Goal: Transaction & Acquisition: Purchase product/service

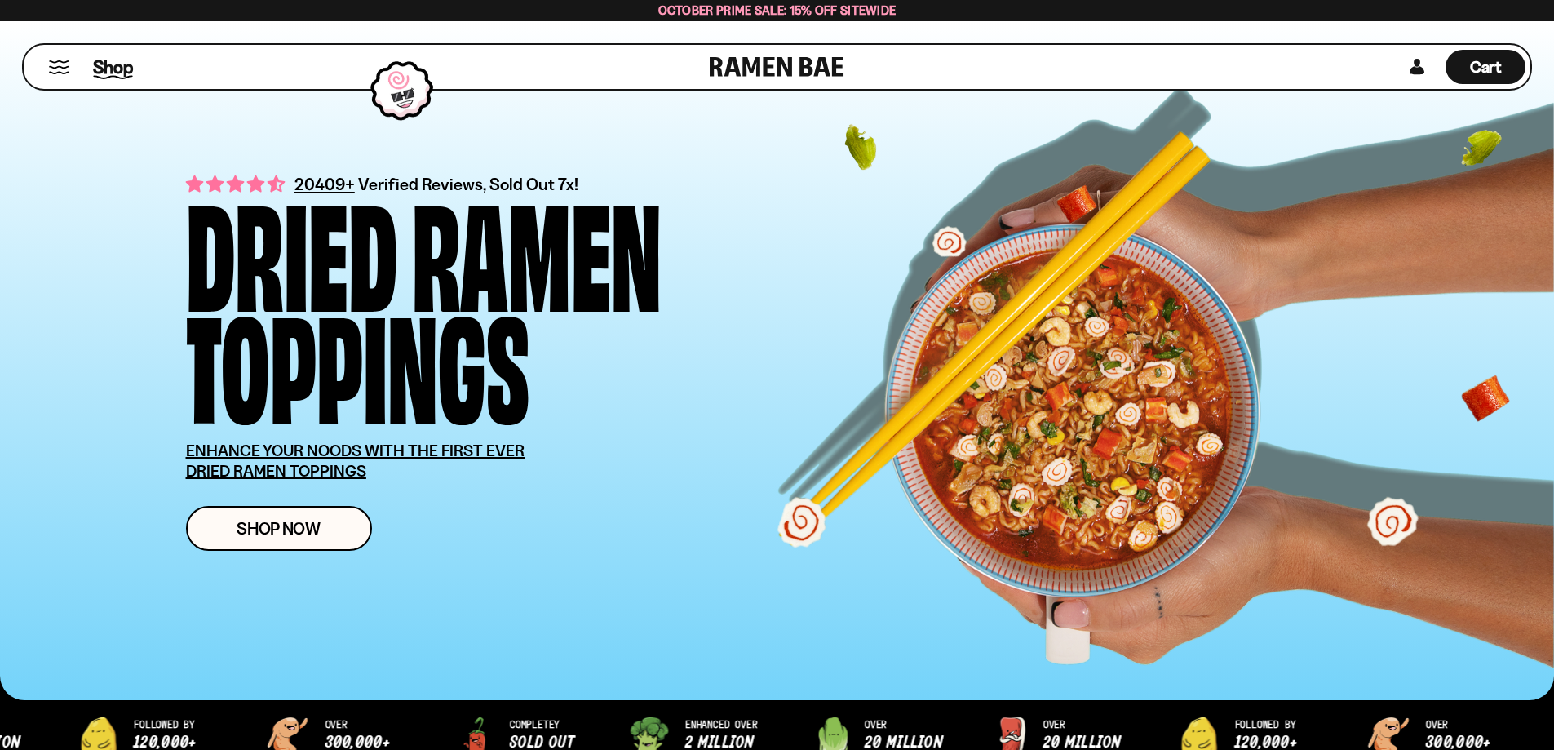
click at [96, 64] on span "Shop" at bounding box center [113, 67] width 40 height 24
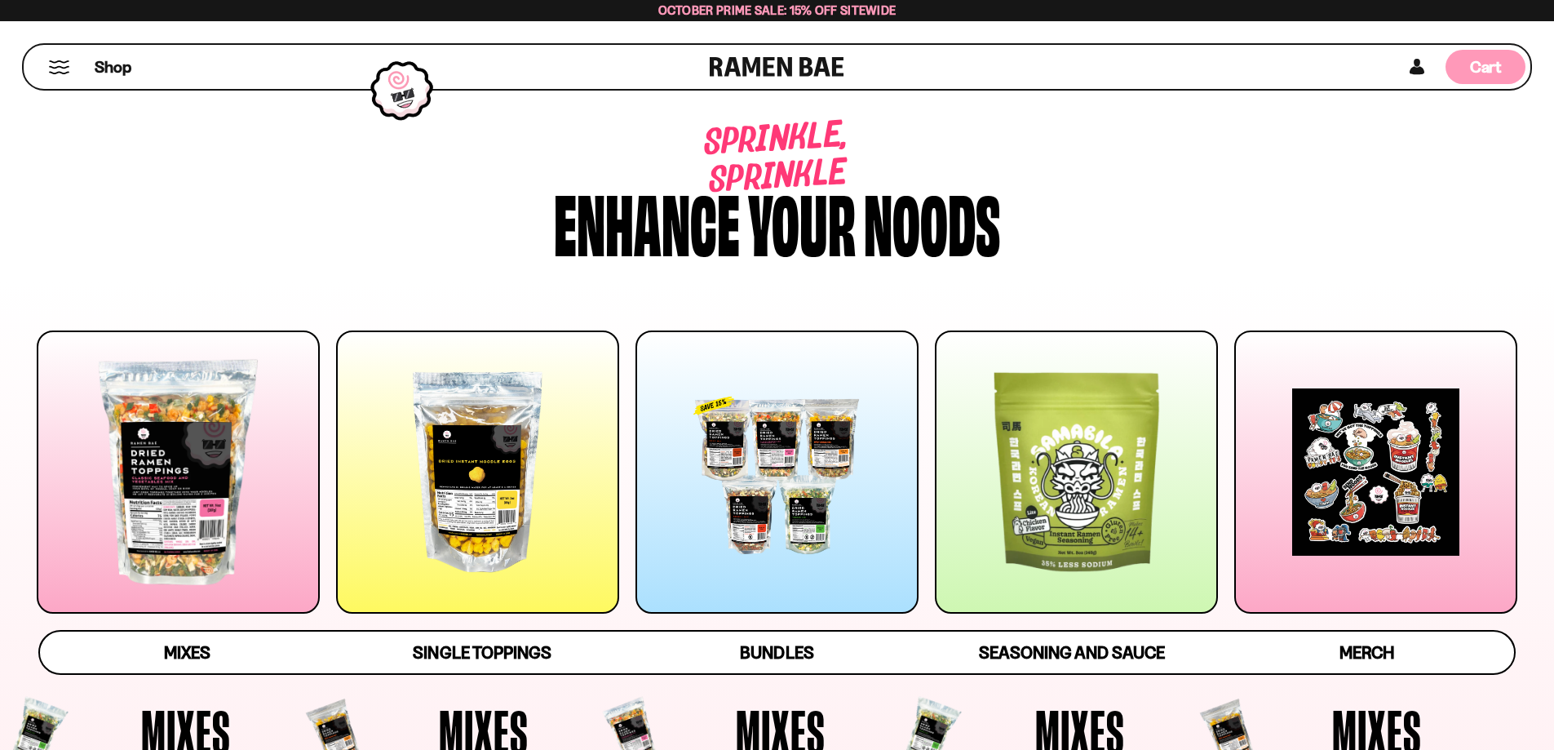
click at [1483, 64] on span "Cart" at bounding box center [1486, 67] width 32 height 20
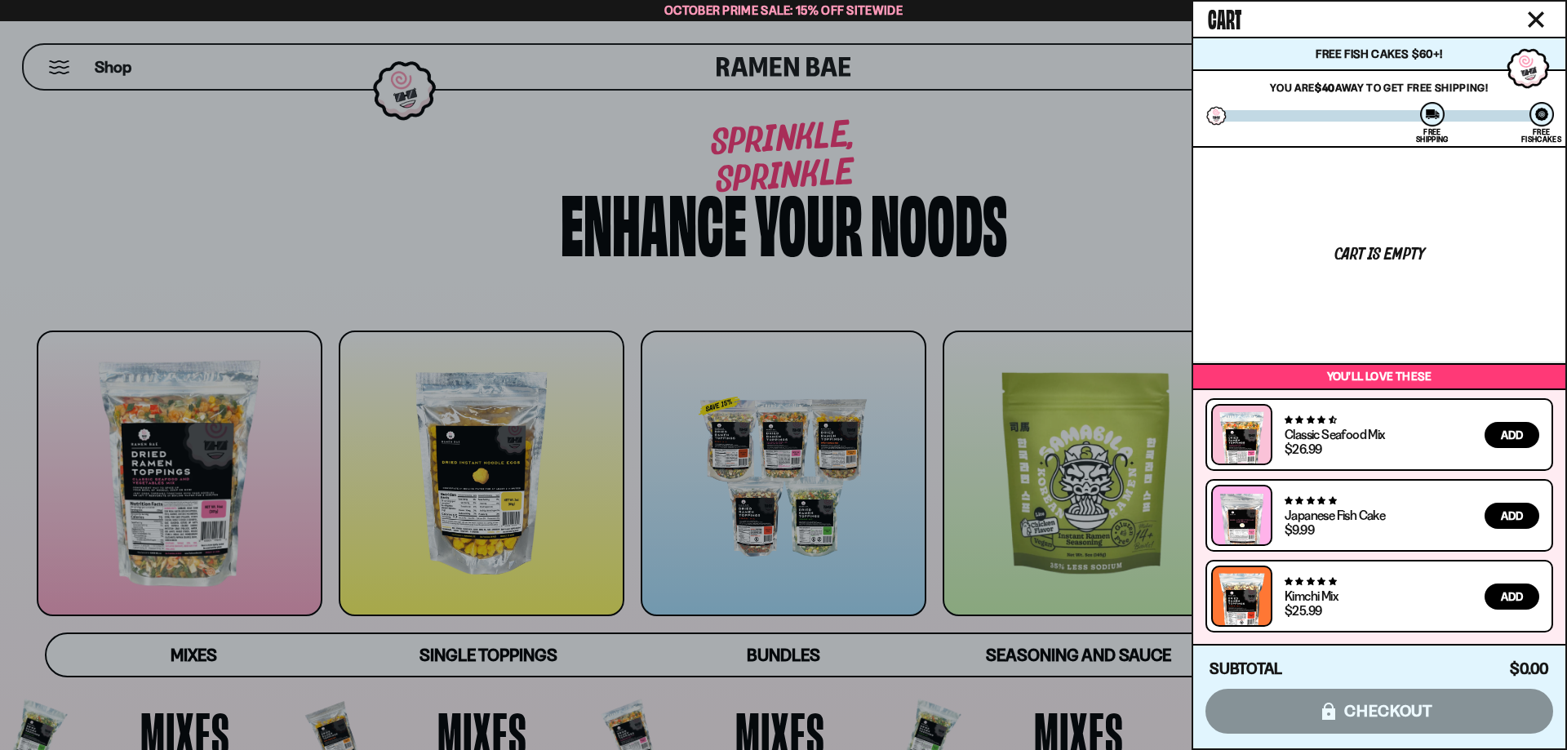
click at [360, 311] on div at bounding box center [783, 375] width 1567 height 750
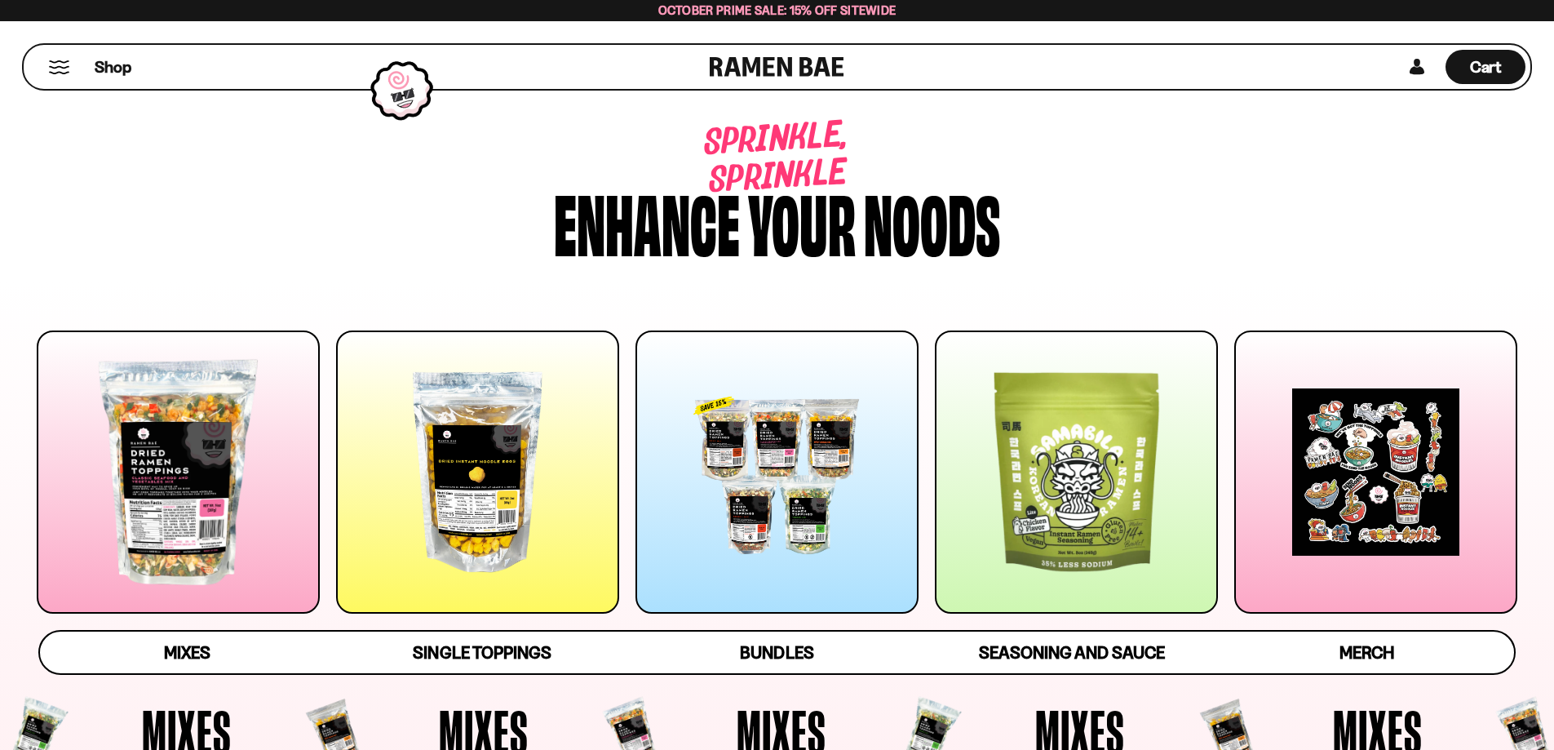
click at [237, 404] on div at bounding box center [178, 471] width 283 height 283
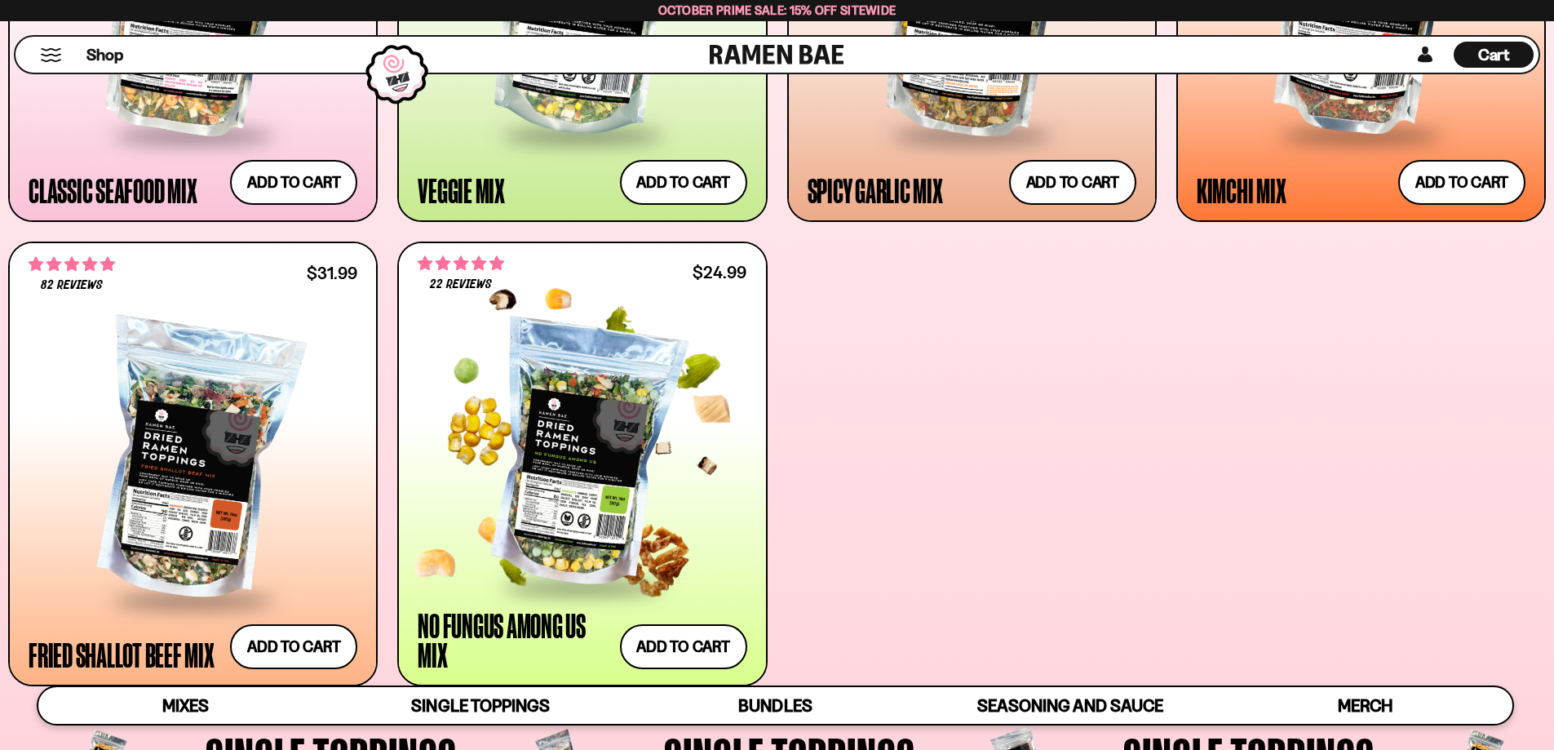
scroll to position [1185, 0]
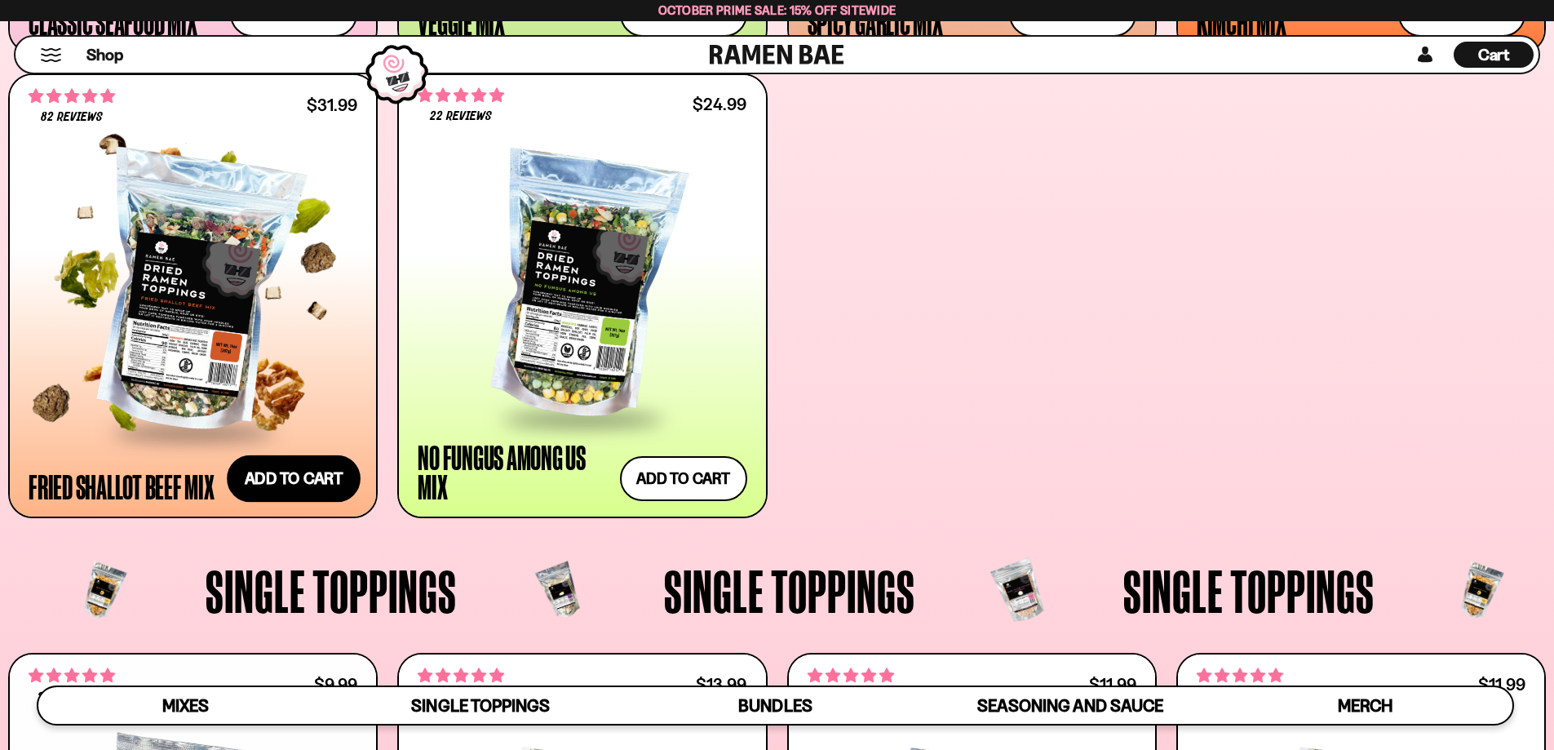
click at [276, 472] on button "Add to cart Add ― Regular price $31.99 Regular price Sale price $31.99 Unit pri…" at bounding box center [294, 478] width 134 height 47
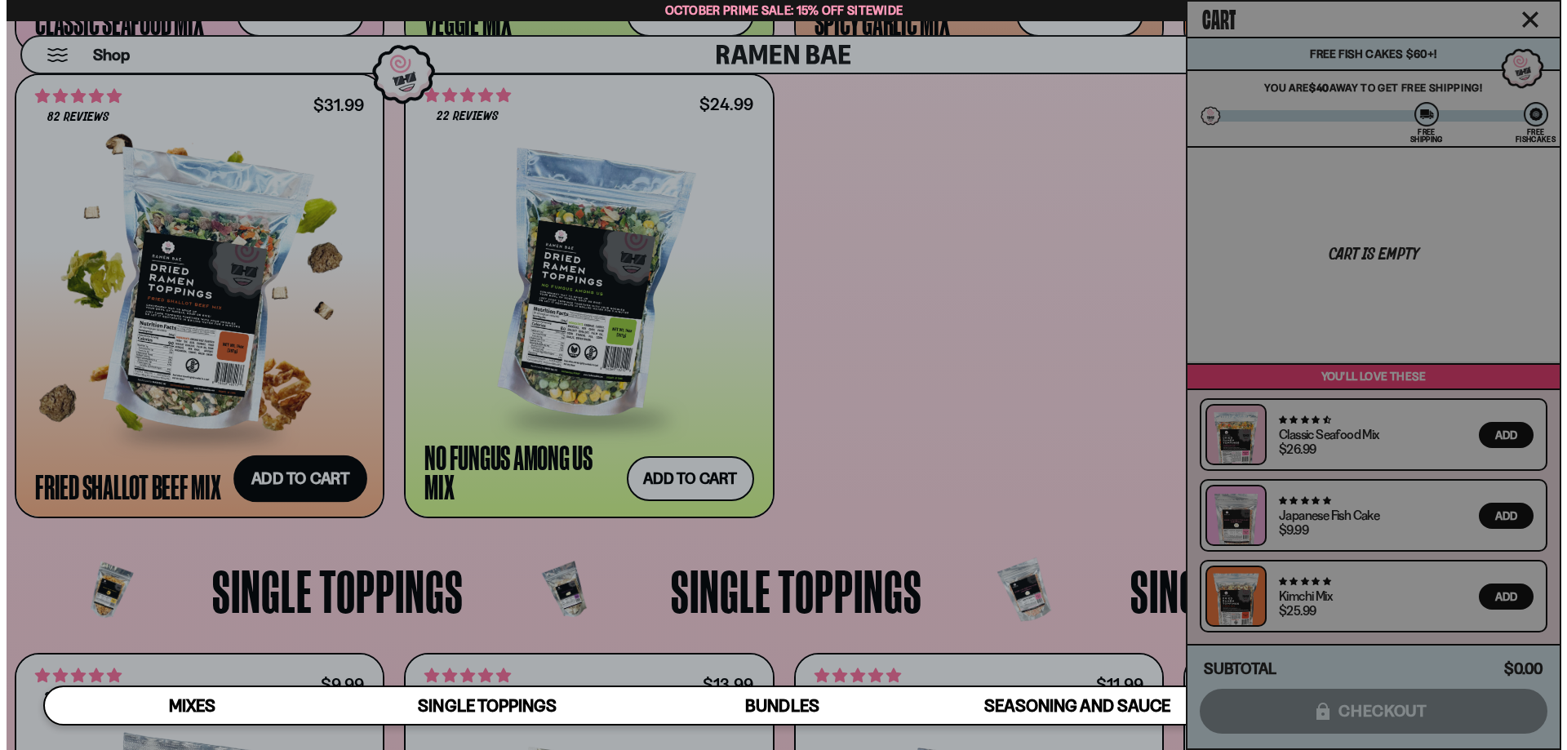
scroll to position [1187, 0]
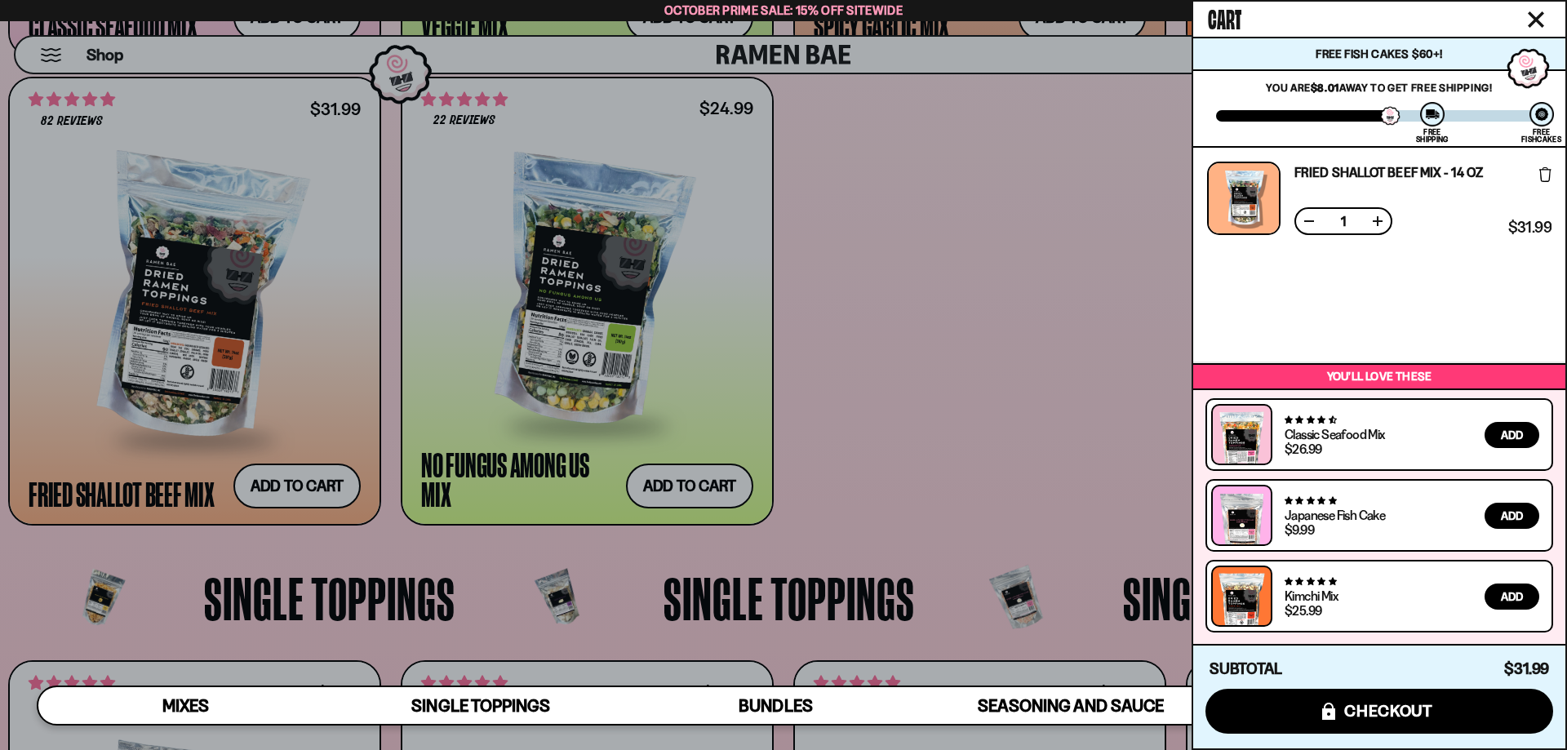
click at [875, 373] on div at bounding box center [783, 375] width 1567 height 750
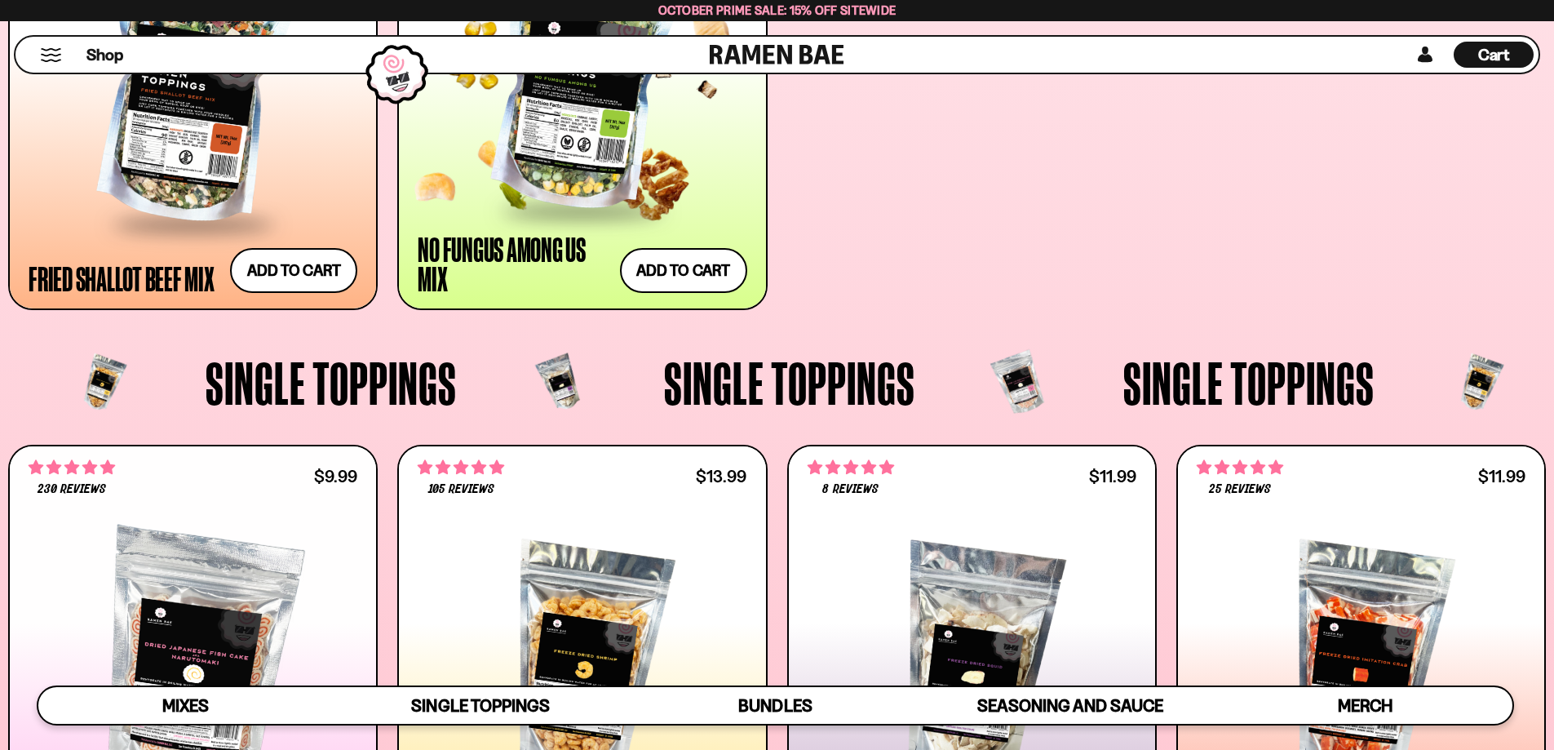
scroll to position [1266, 0]
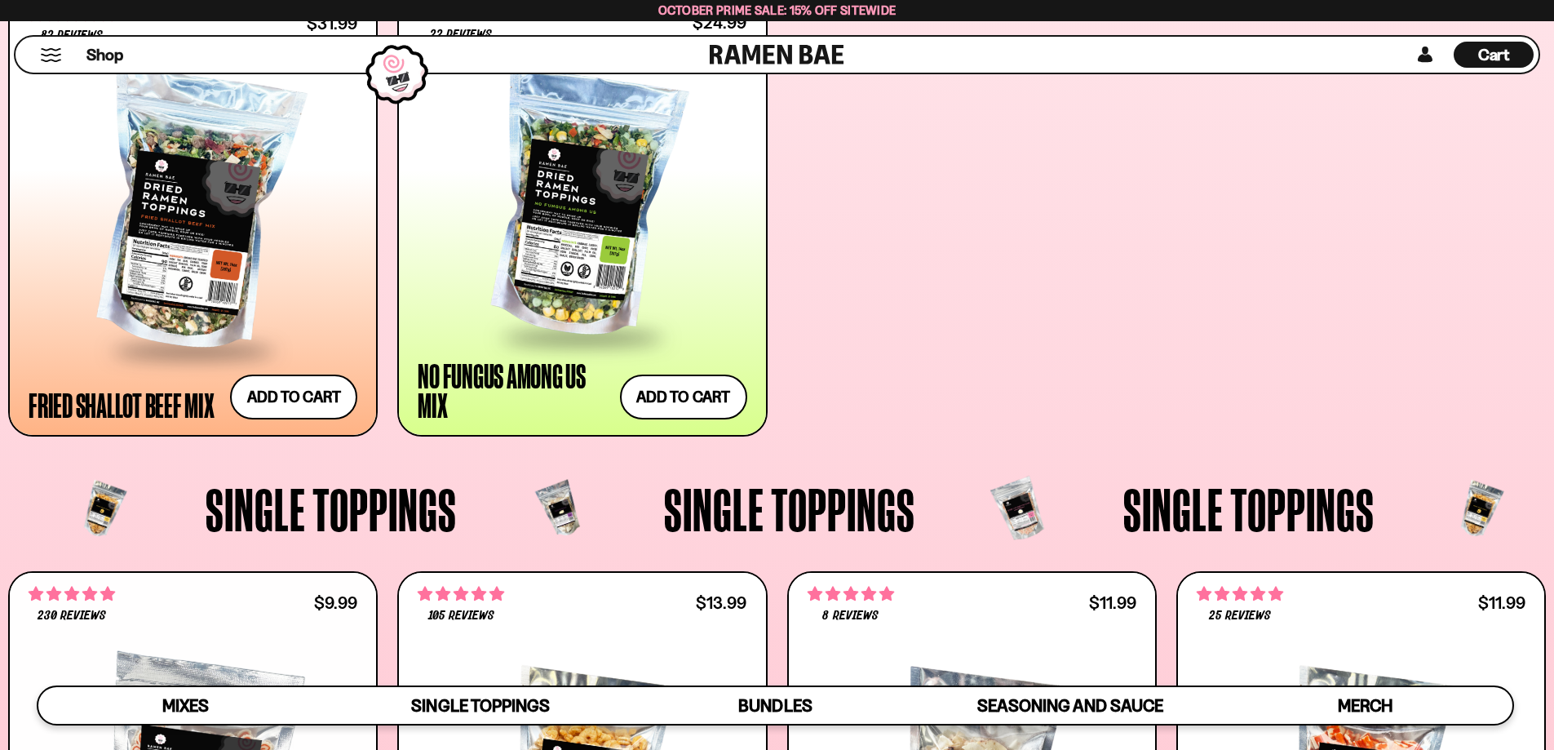
drag, startPoint x: 335, startPoint y: 506, endPoint x: 348, endPoint y: 508, distance: 12.5
click at [335, 506] on span "Single Toppings" at bounding box center [331, 509] width 251 height 60
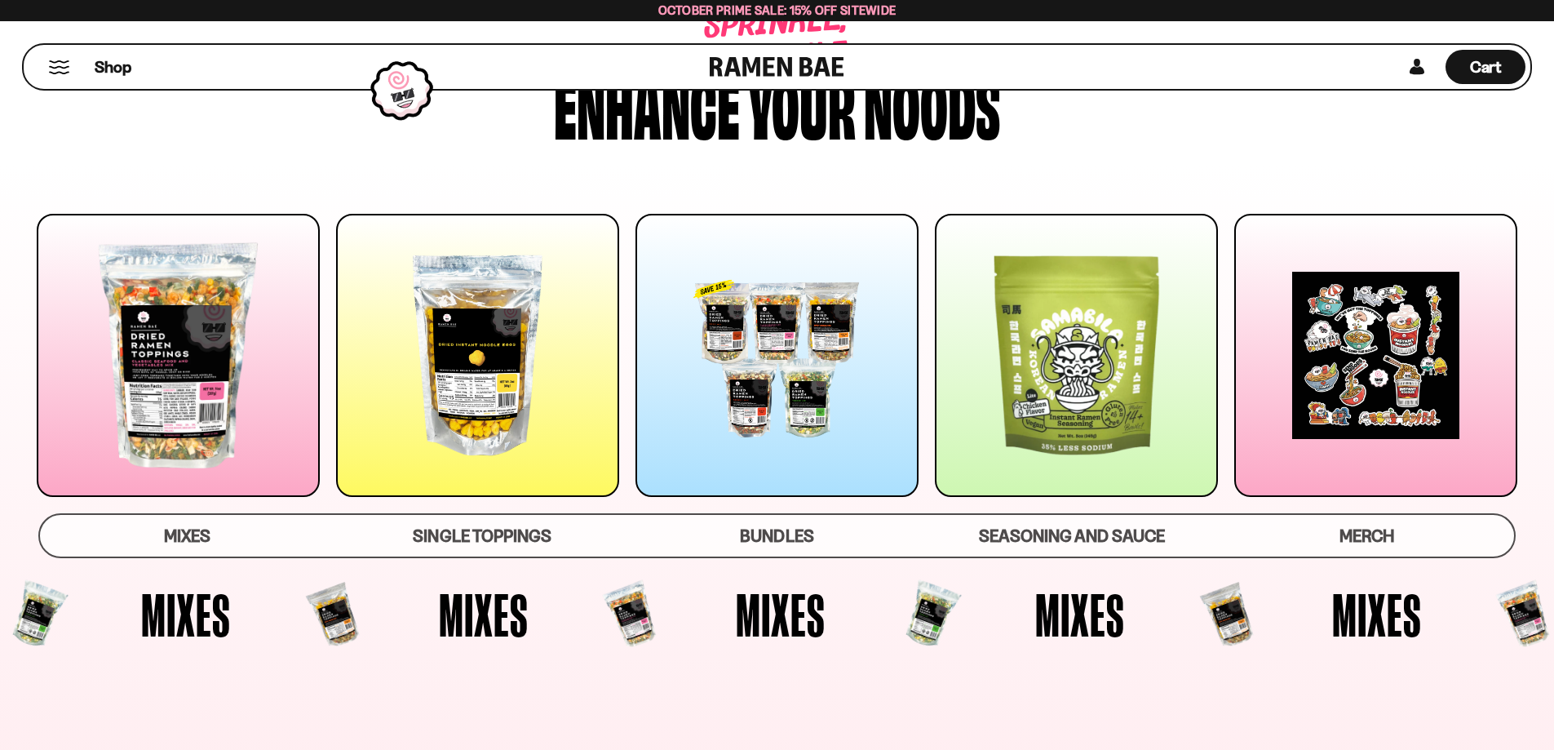
scroll to position [0, 0]
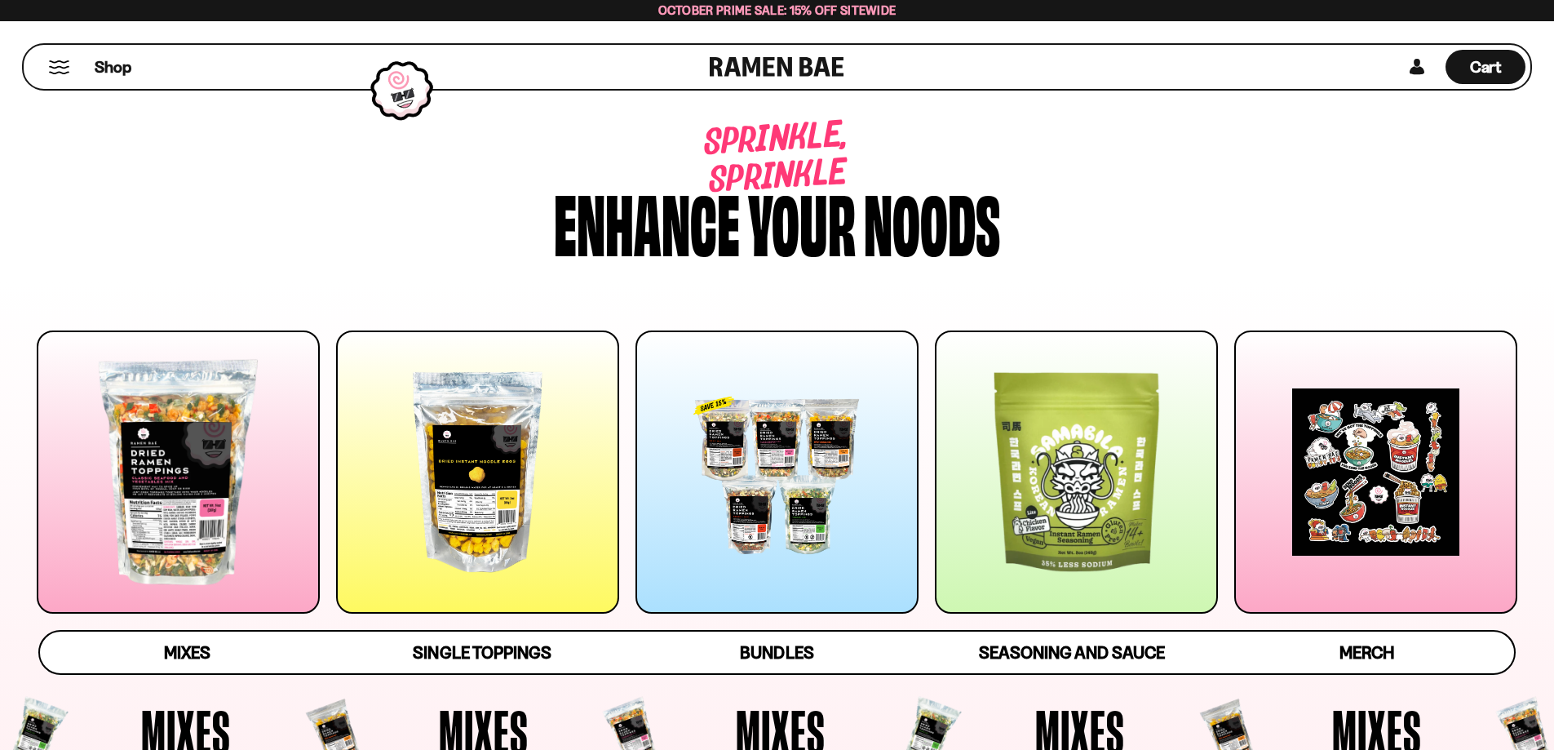
click at [518, 445] on div at bounding box center [477, 471] width 283 height 283
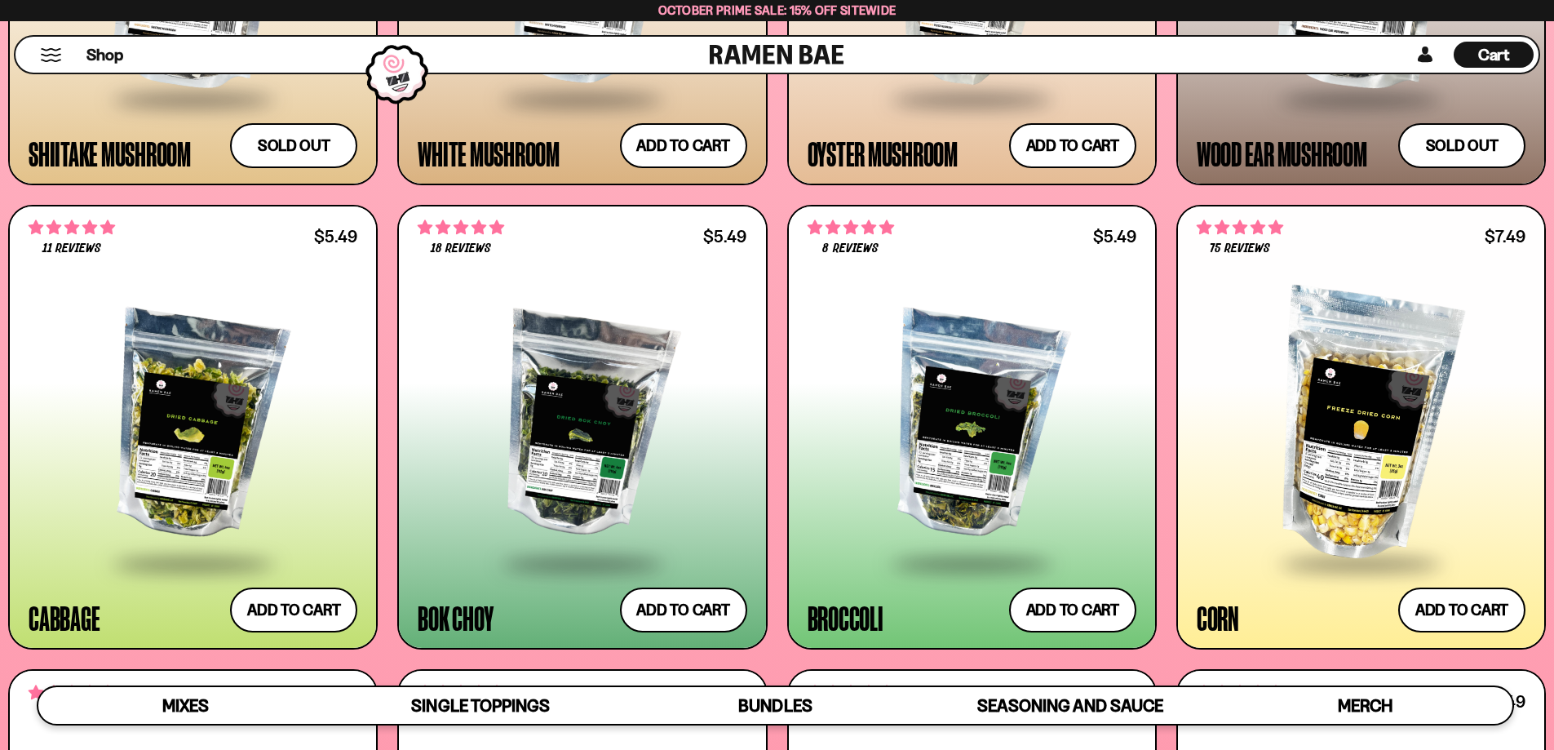
scroll to position [3127, 0]
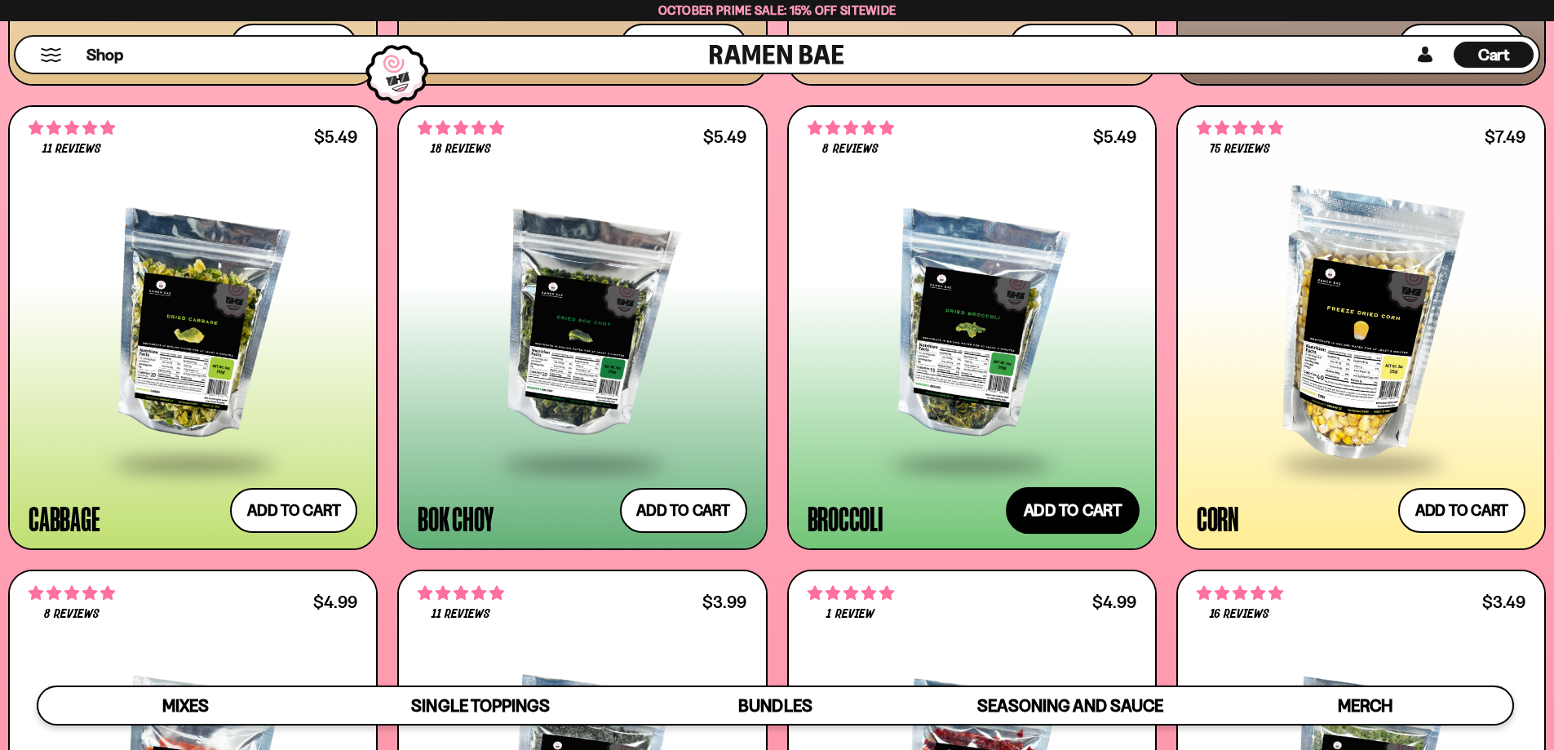
click at [1040, 502] on button "Add to cart Add ― Regular price $5.49 Regular price Sale price $5.49 Unit price…" at bounding box center [1073, 510] width 134 height 47
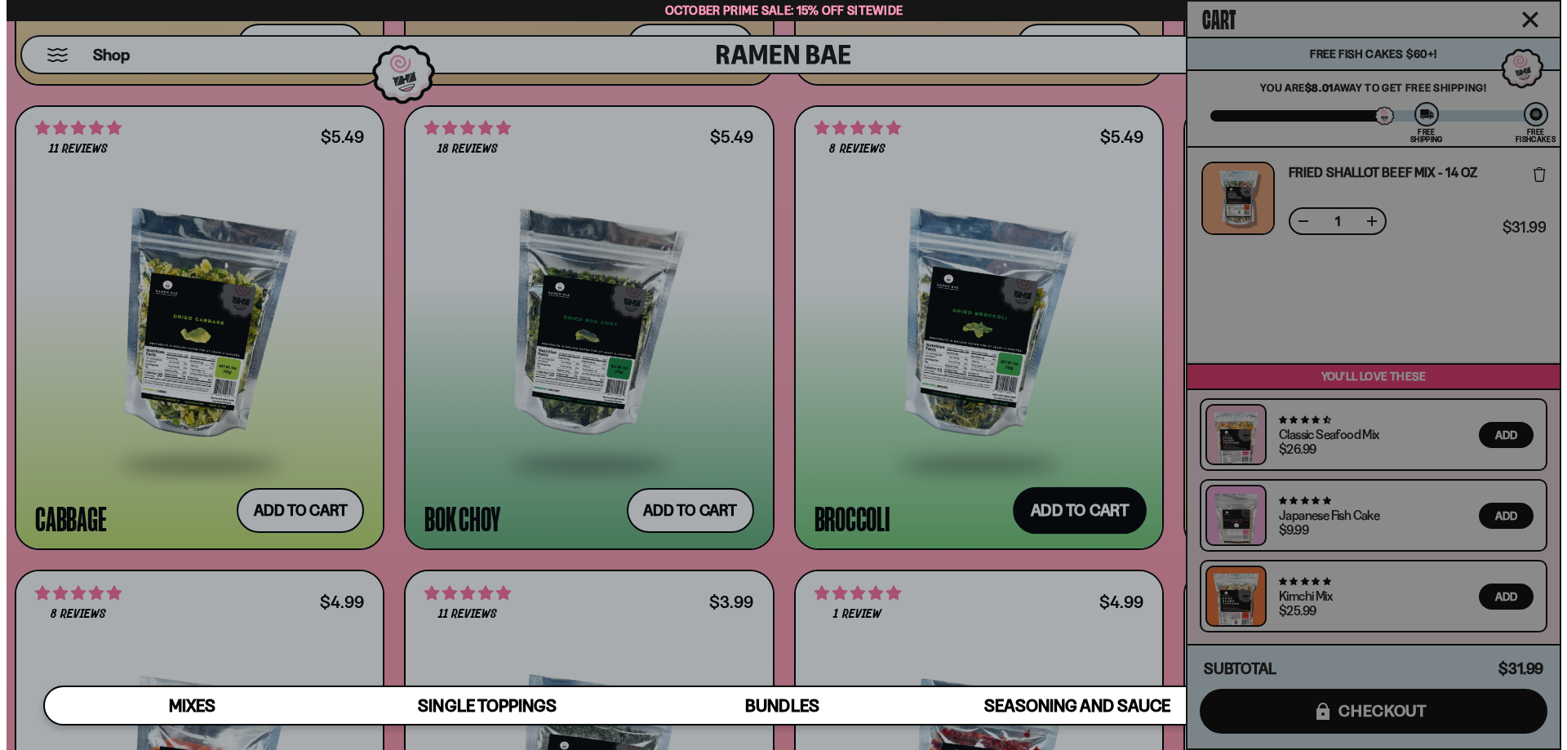
scroll to position [3144, 0]
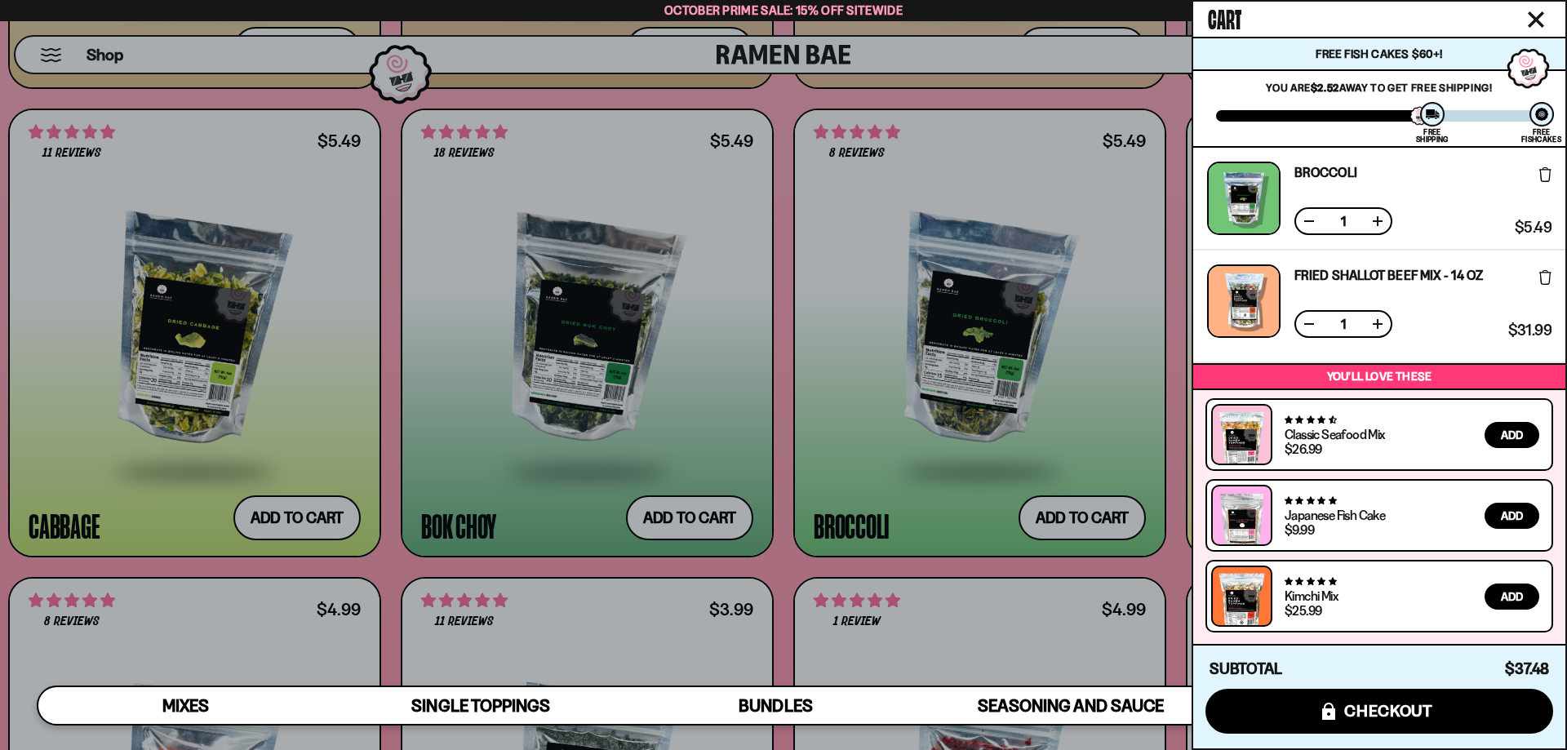
click at [1538, 14] on icon "Close cart" at bounding box center [1536, 19] width 16 height 16
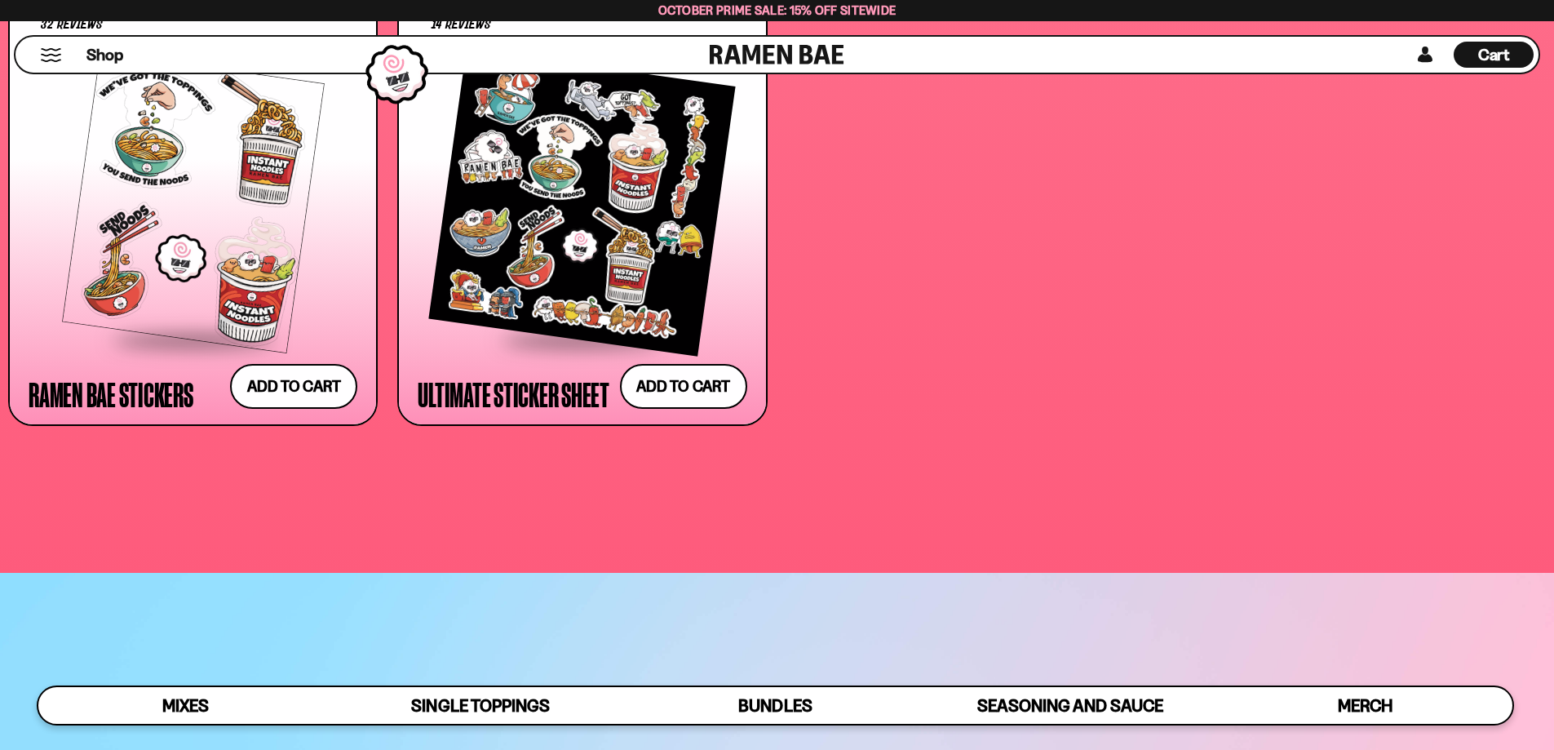
scroll to position [5575, 0]
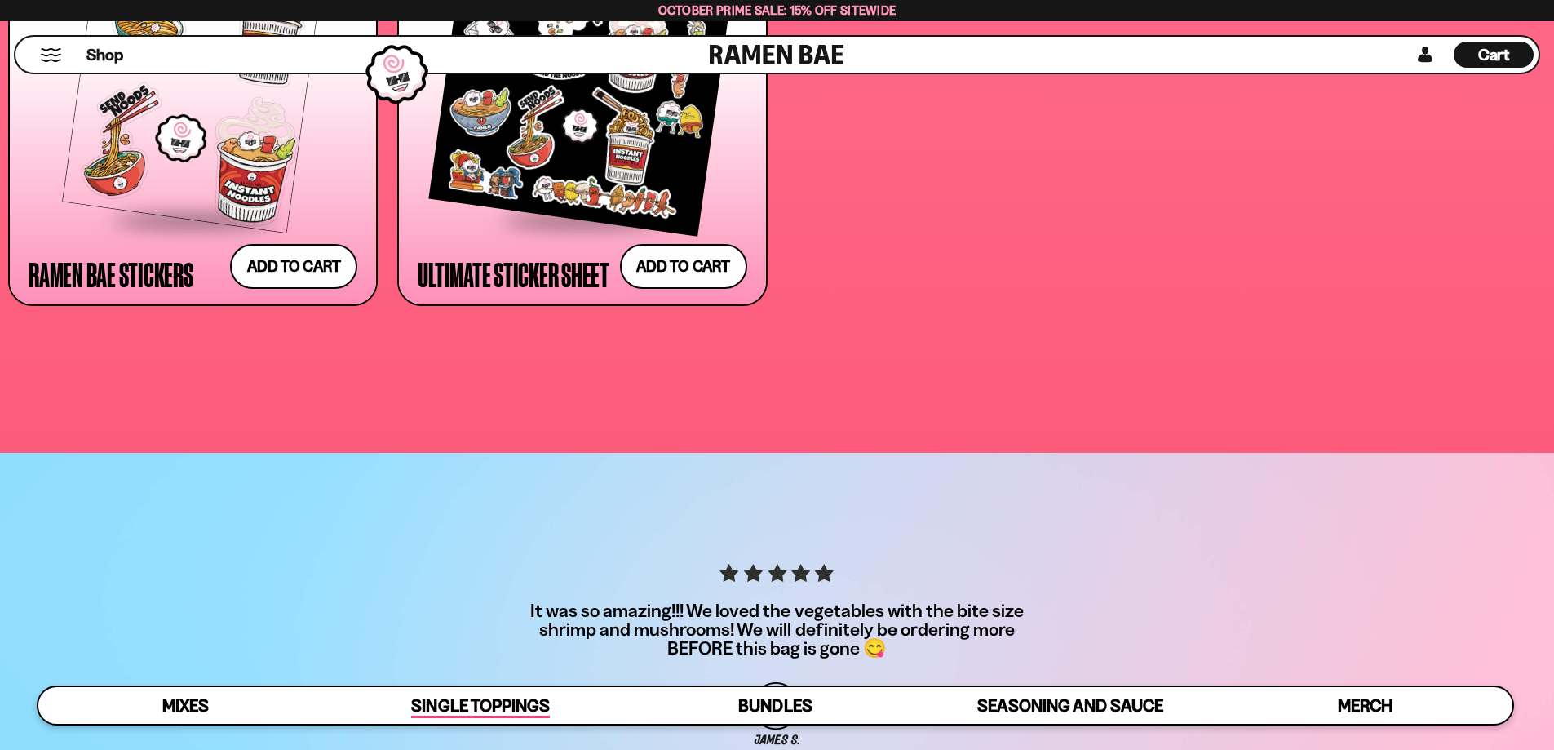
click at [484, 698] on span "Single Toppings" at bounding box center [480, 706] width 138 height 23
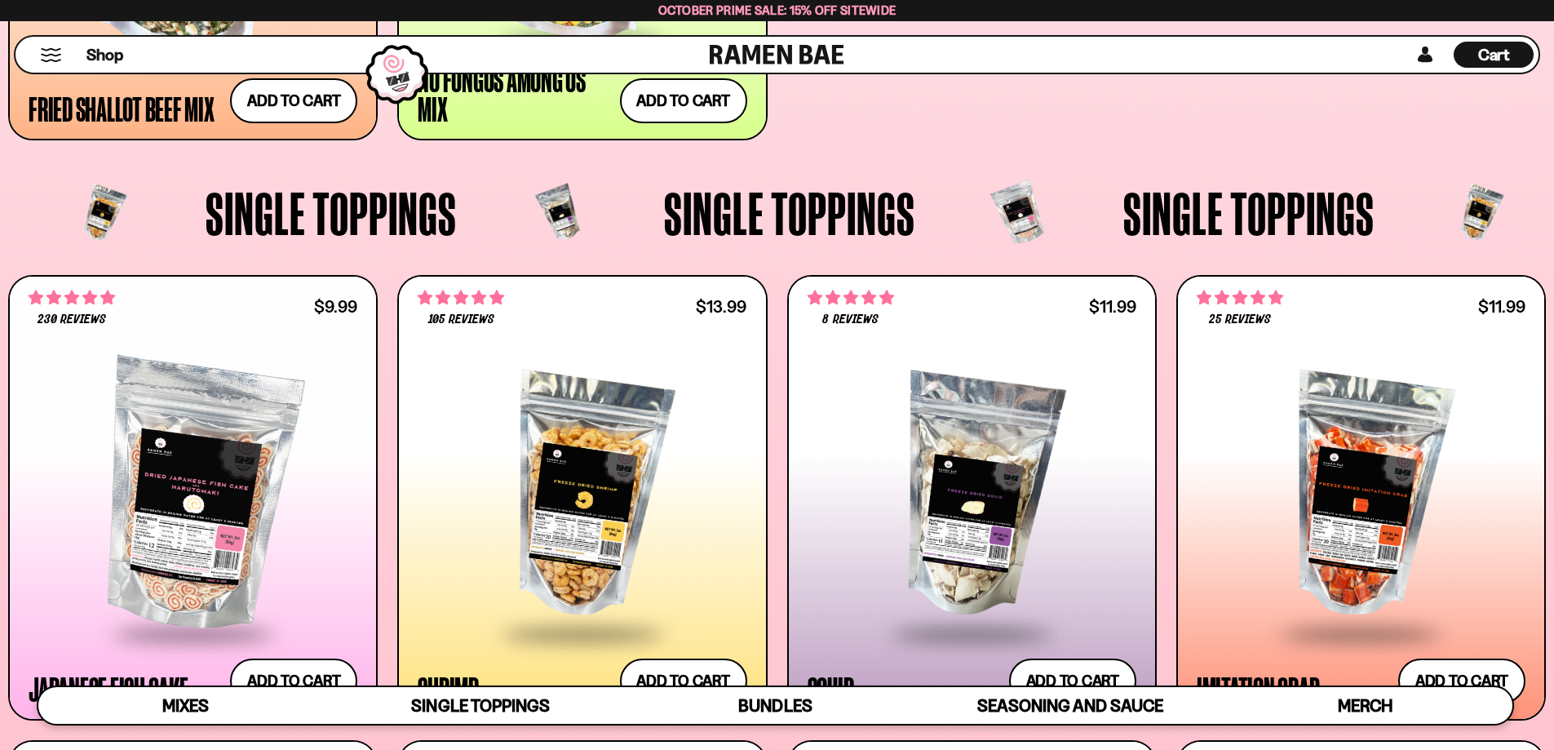
scroll to position [1332, 0]
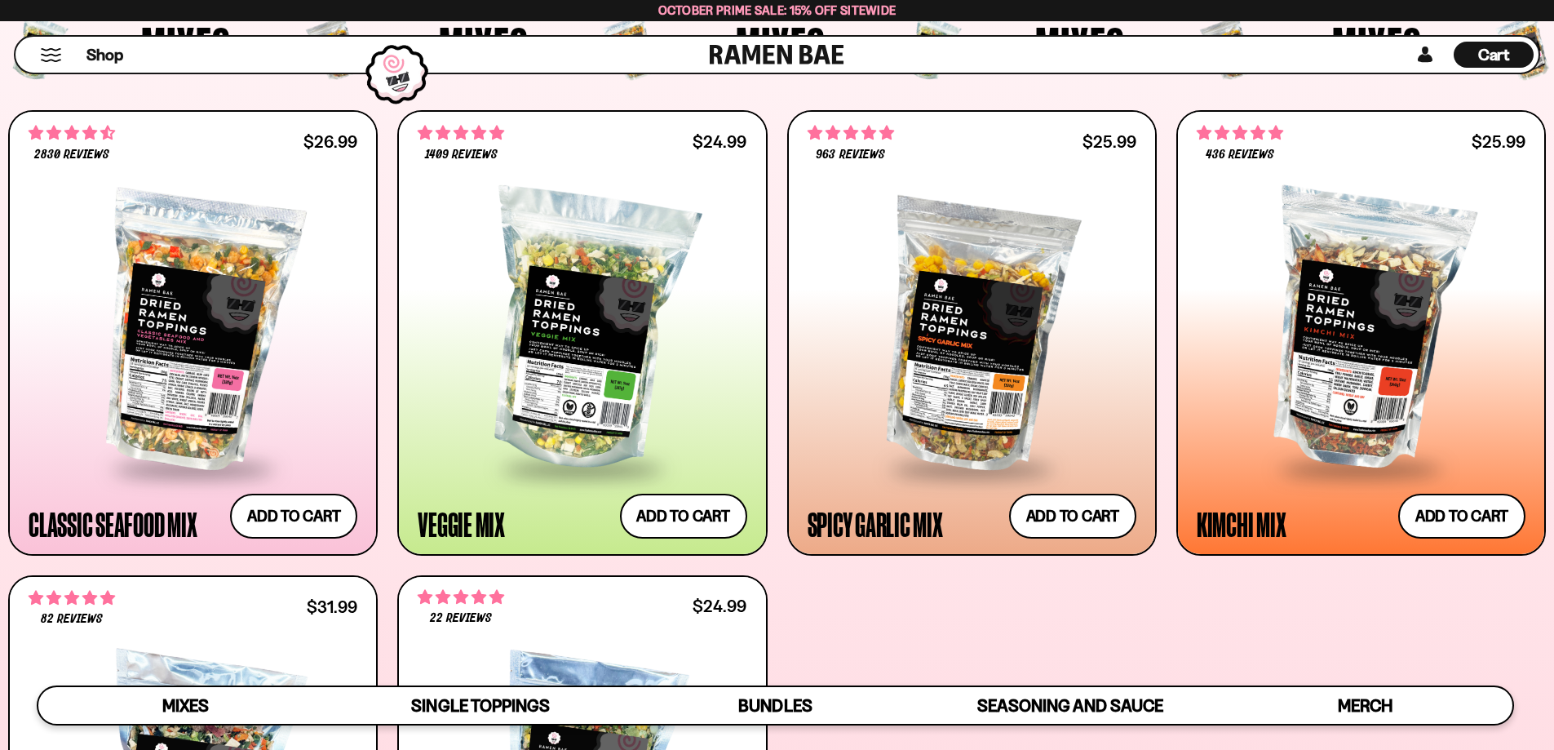
scroll to position [679, 0]
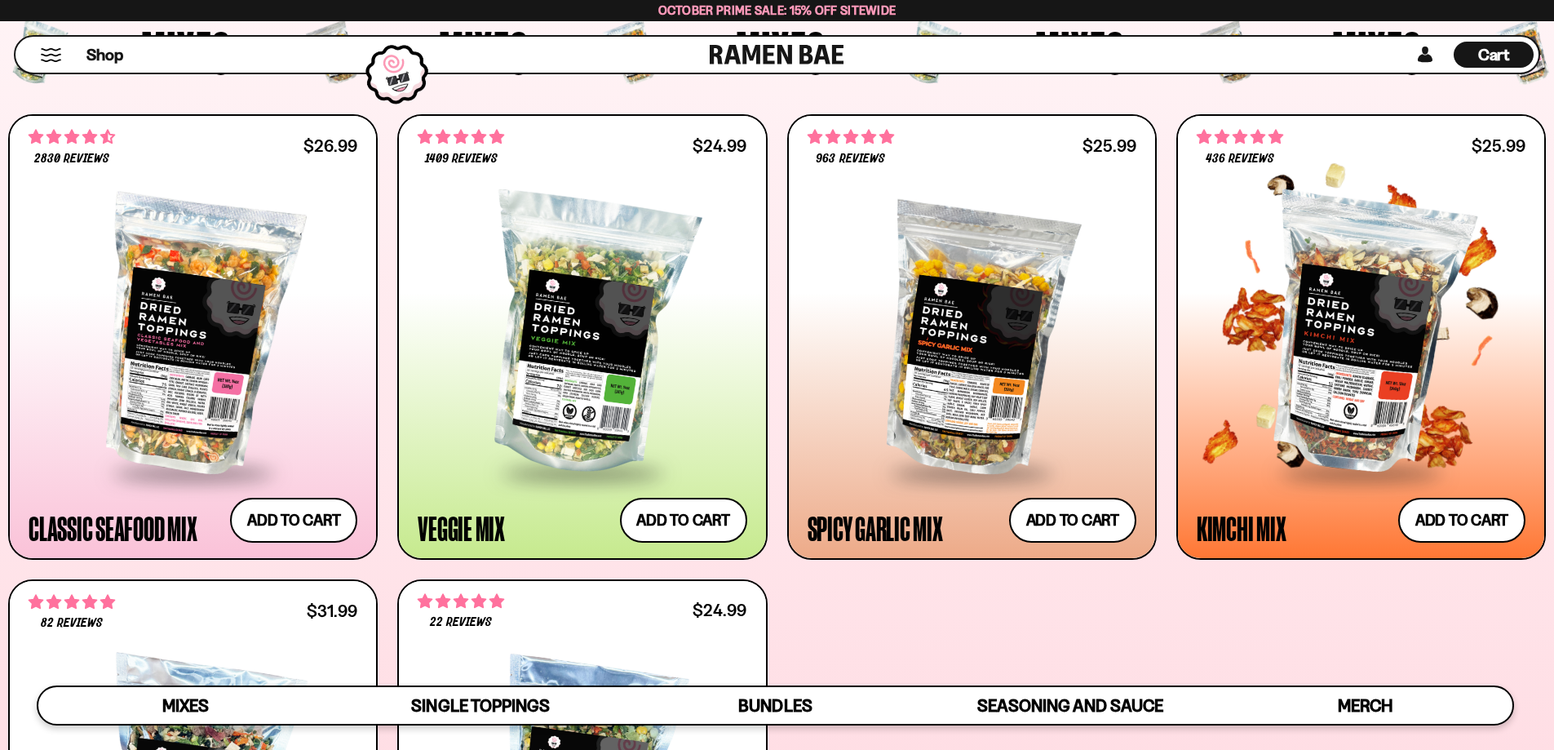
click at [1380, 339] on div at bounding box center [1361, 335] width 329 height 273
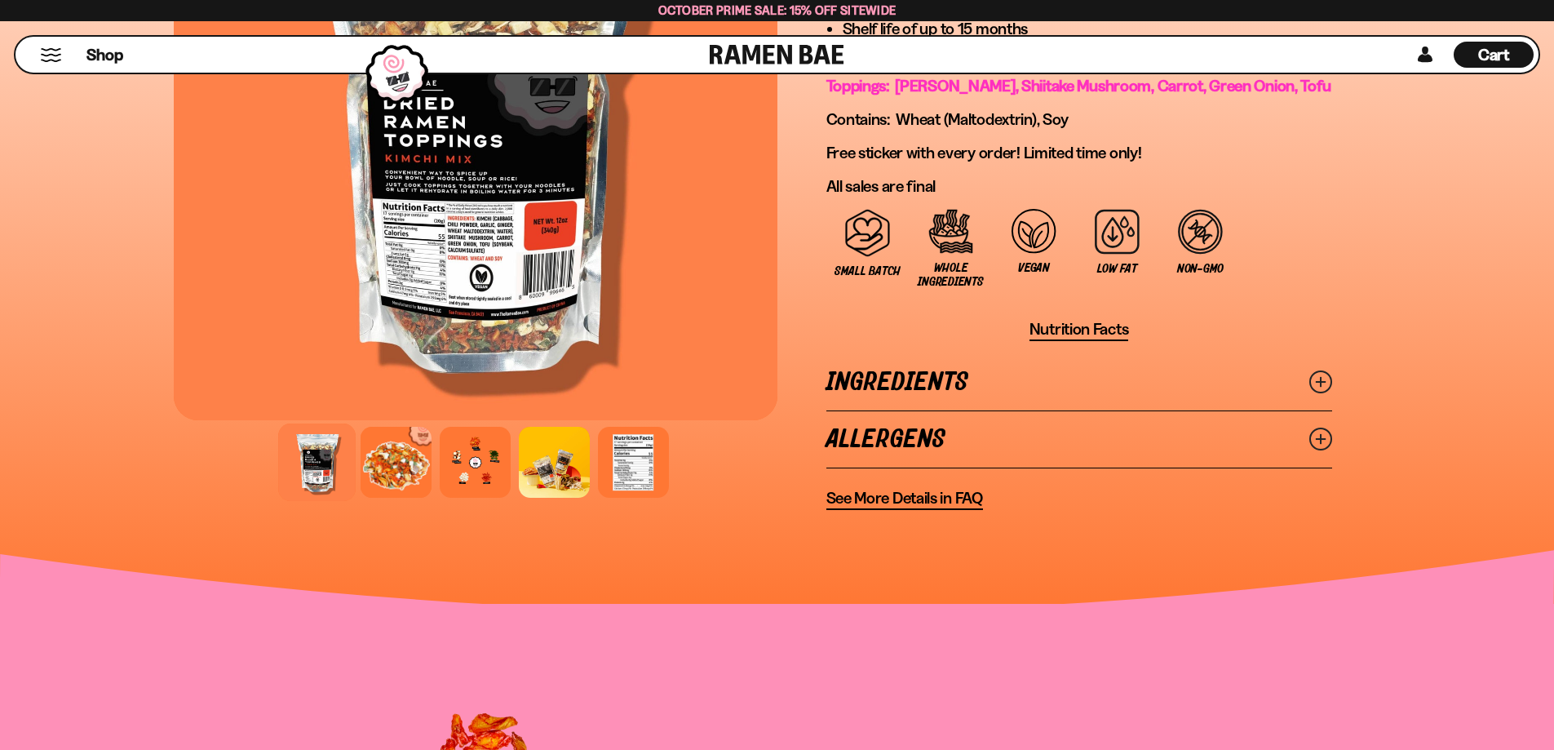
scroll to position [1306, 0]
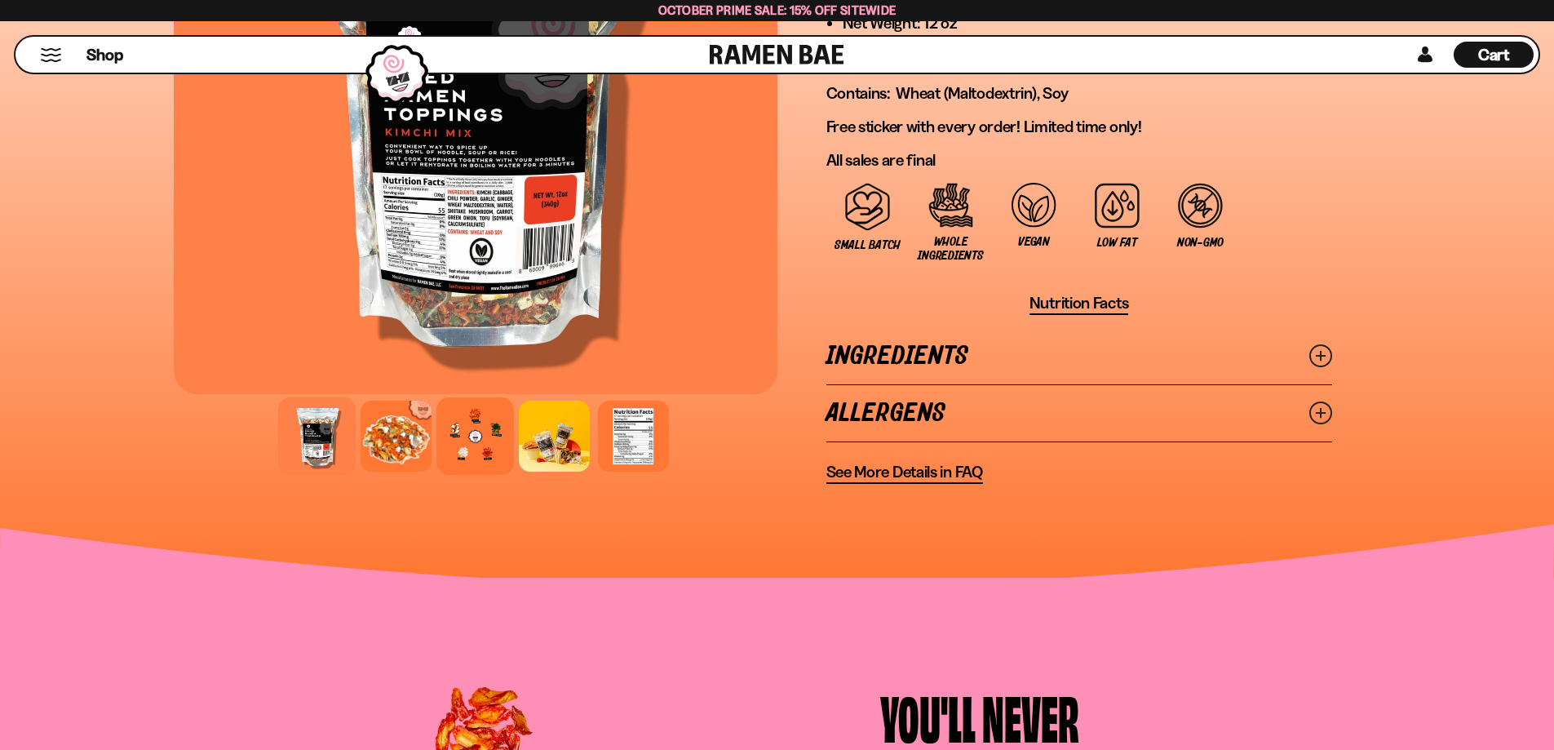
click at [469, 444] on div at bounding box center [476, 436] width 78 height 78
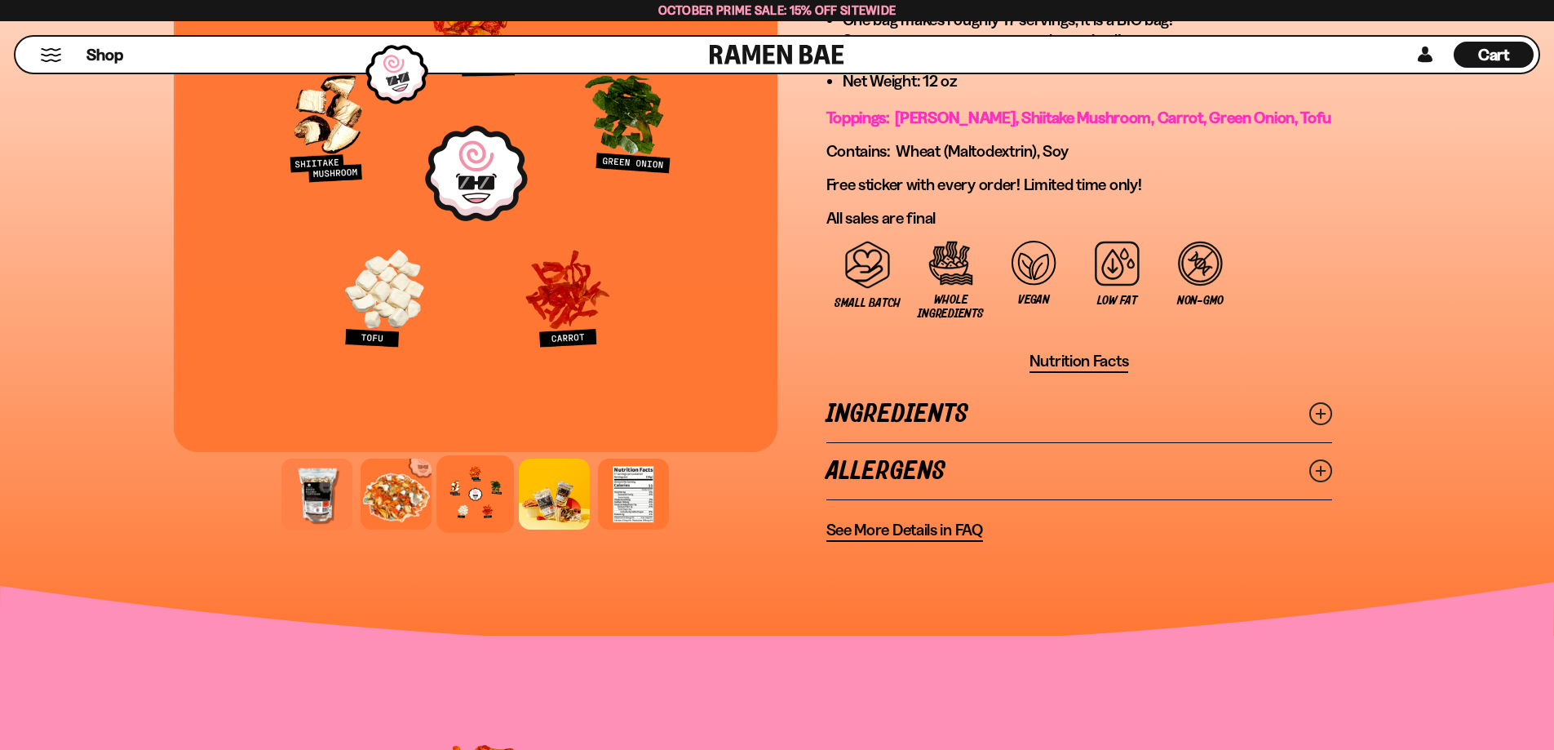
scroll to position [898, 0]
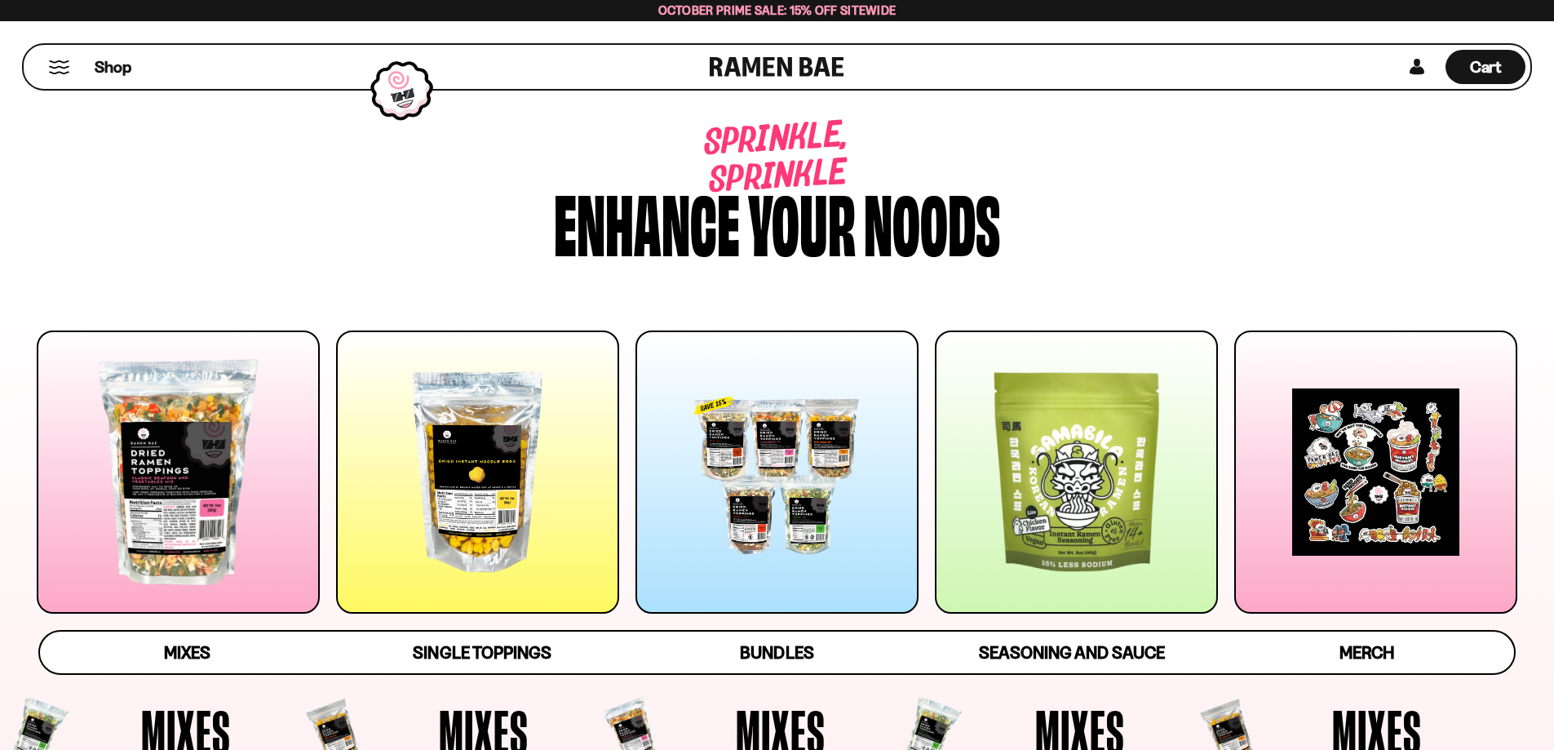
scroll to position [679, 0]
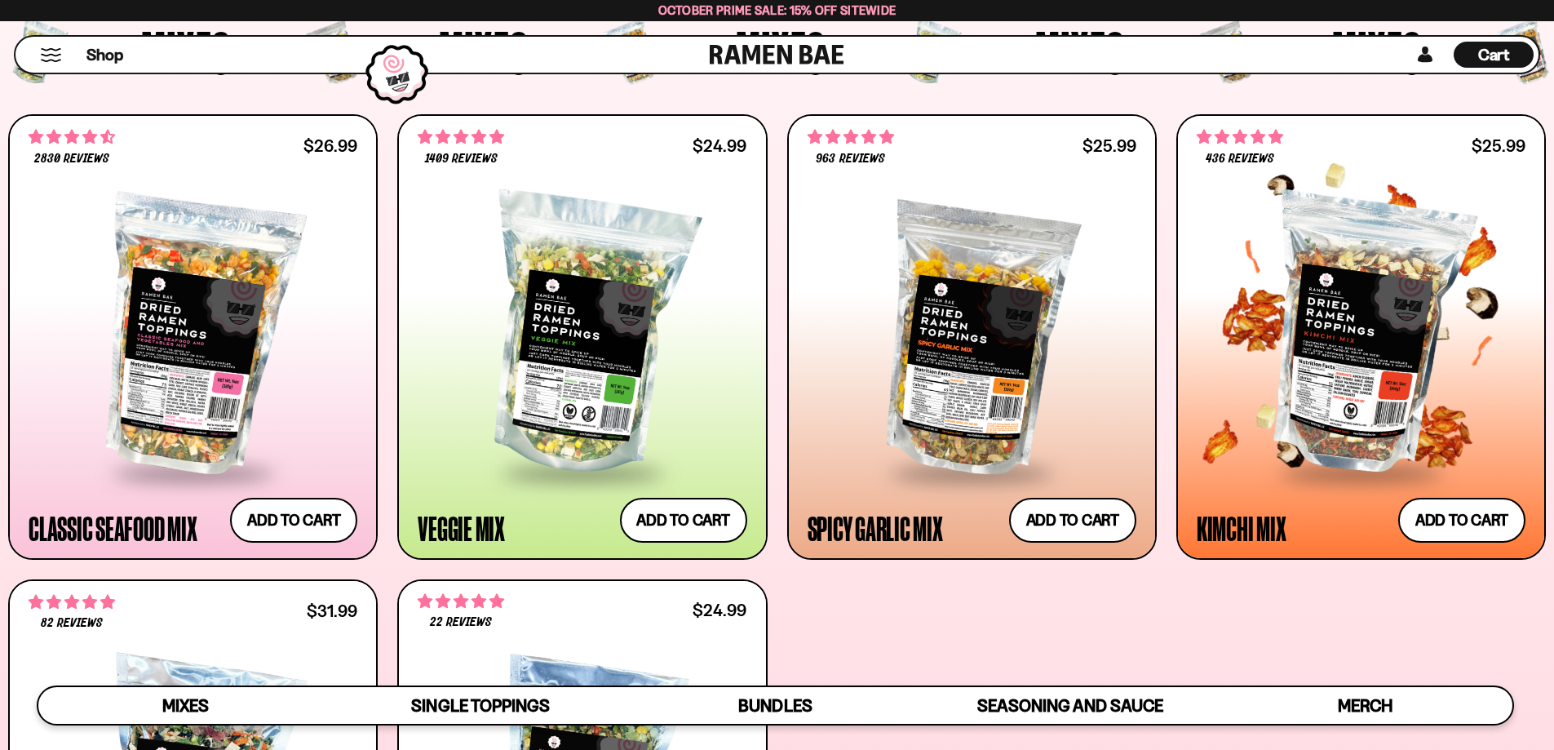
click at [1414, 361] on div at bounding box center [1361, 335] width 329 height 273
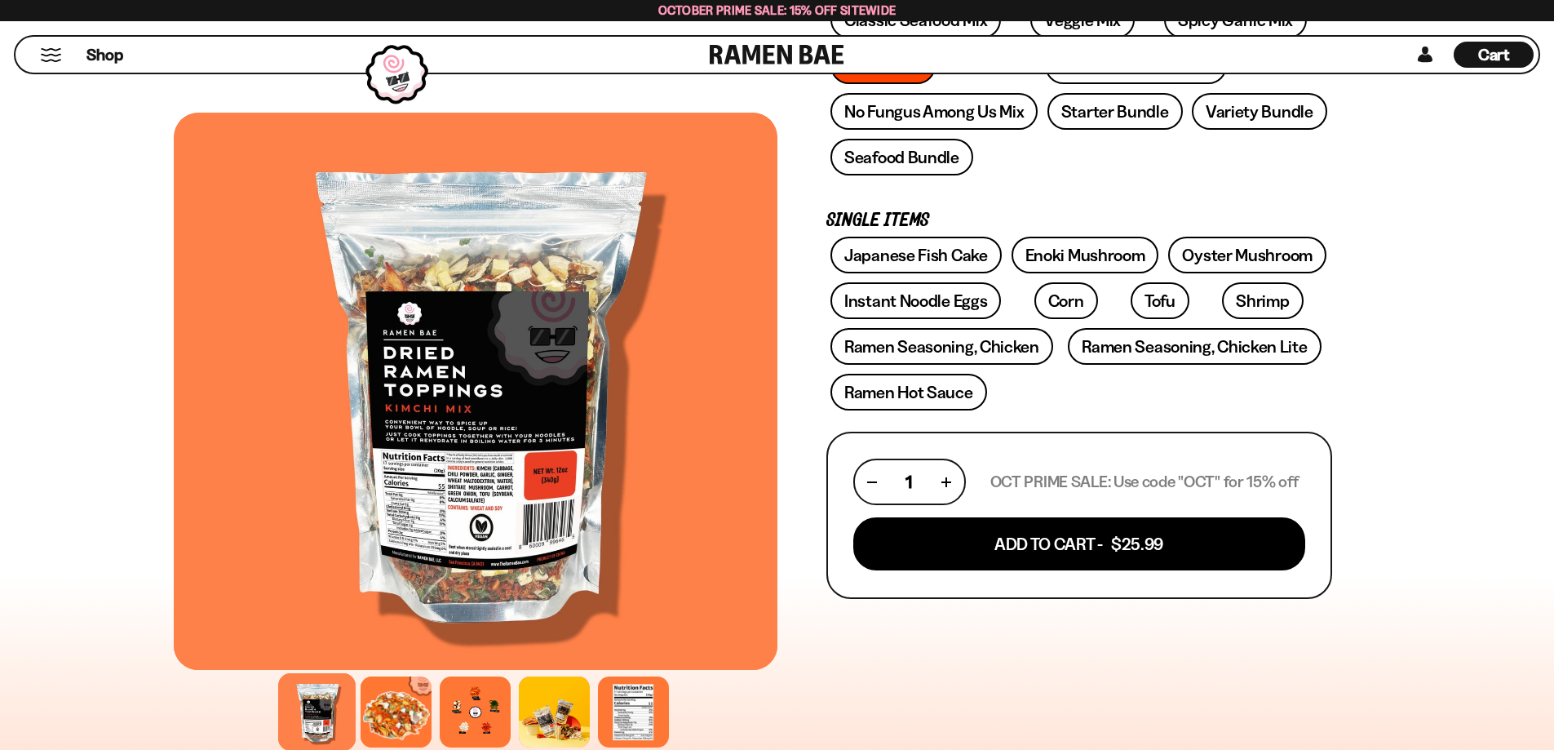
scroll to position [490, 0]
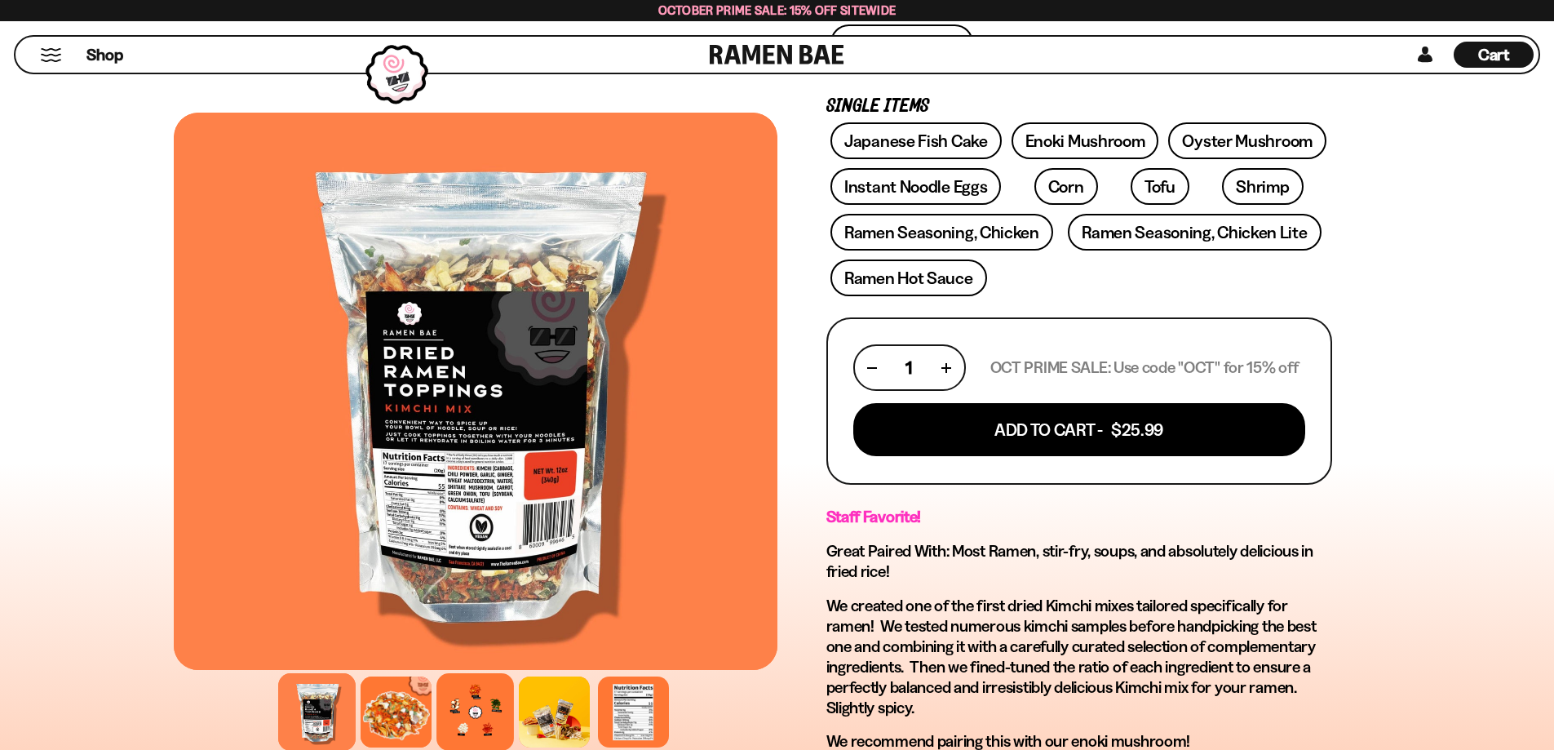
click at [459, 730] on div at bounding box center [476, 712] width 78 height 78
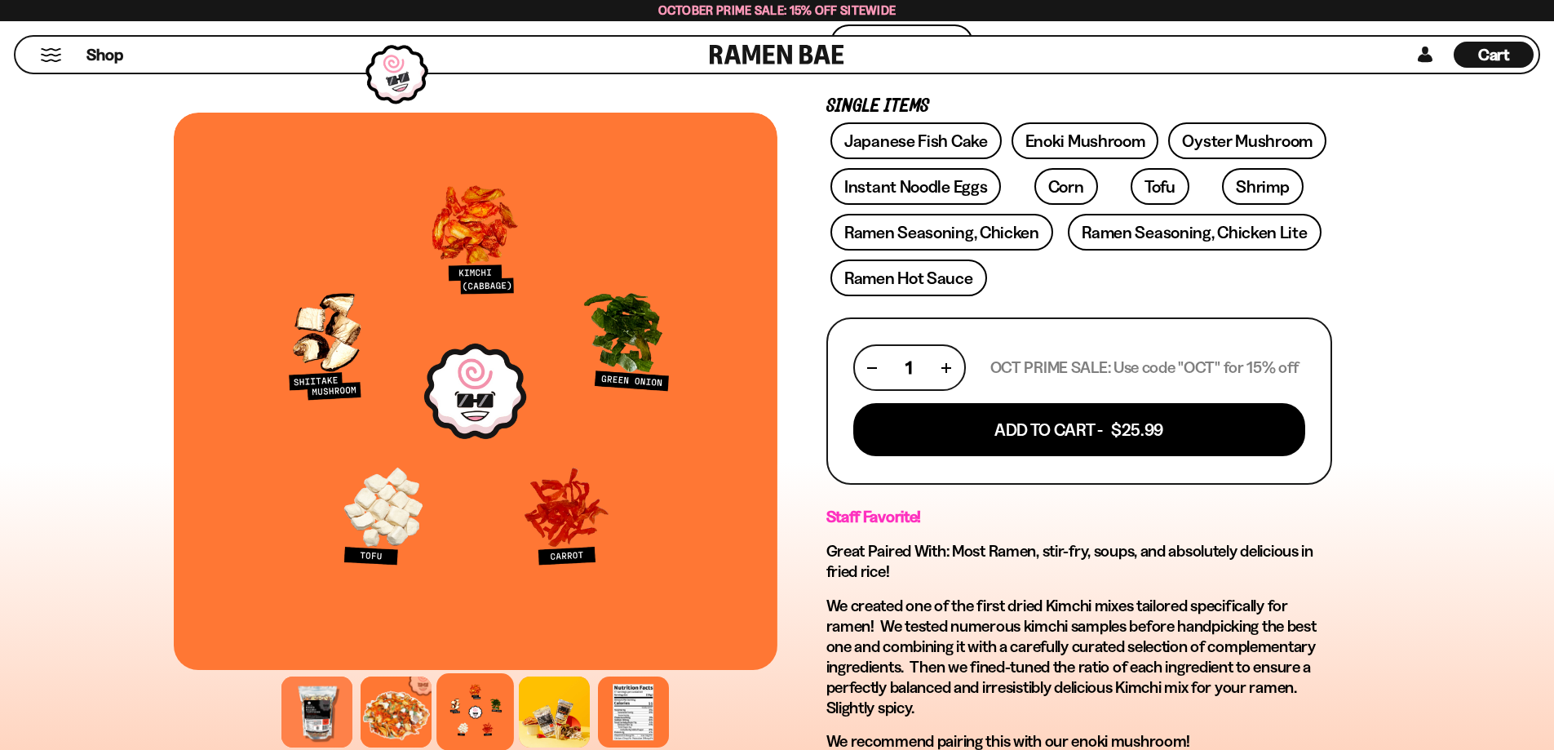
click at [937, 612] on p "We created one of the first dried Kimchi mixes tailored specifically for ramen!…" at bounding box center [1080, 657] width 506 height 122
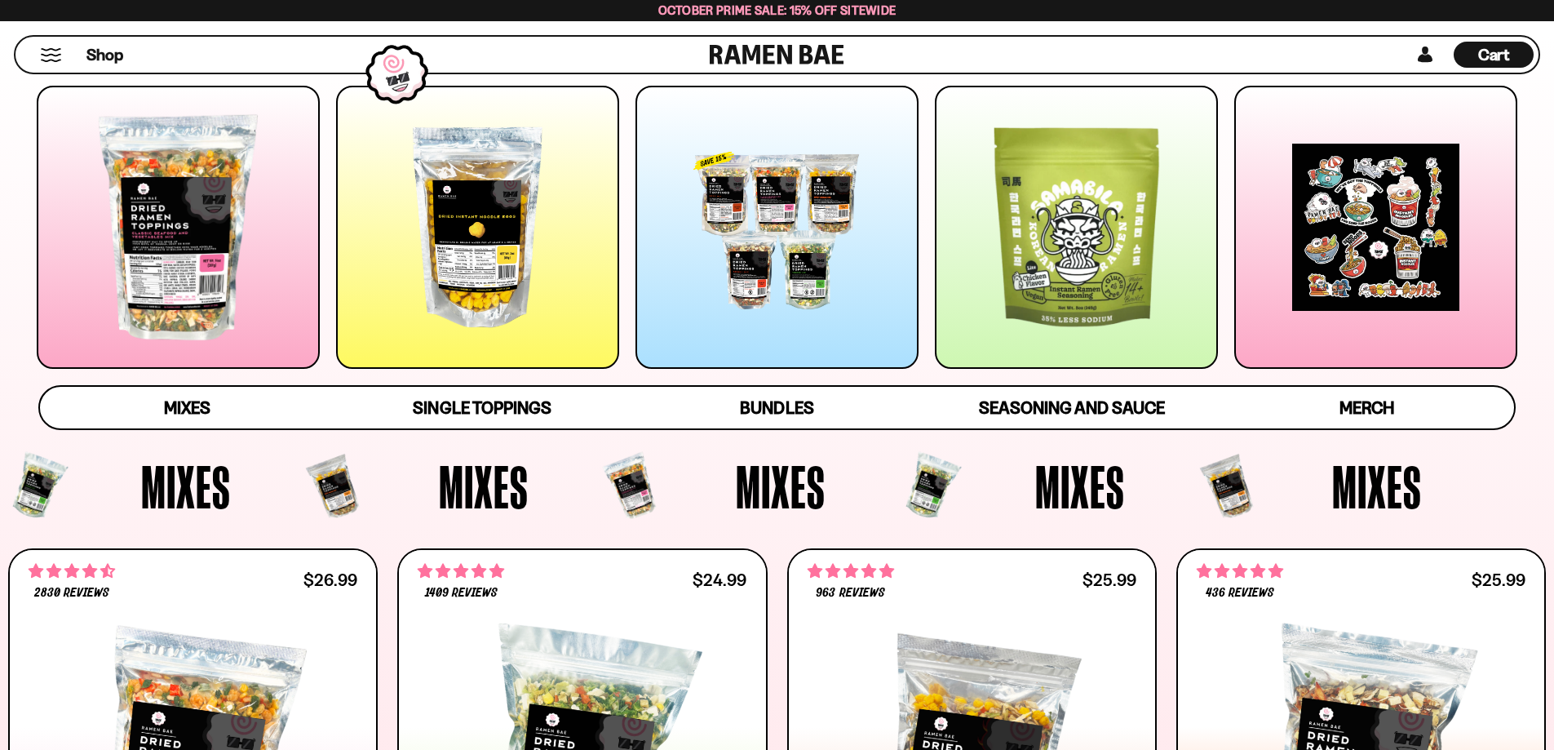
click at [528, 330] on div at bounding box center [477, 227] width 283 height 283
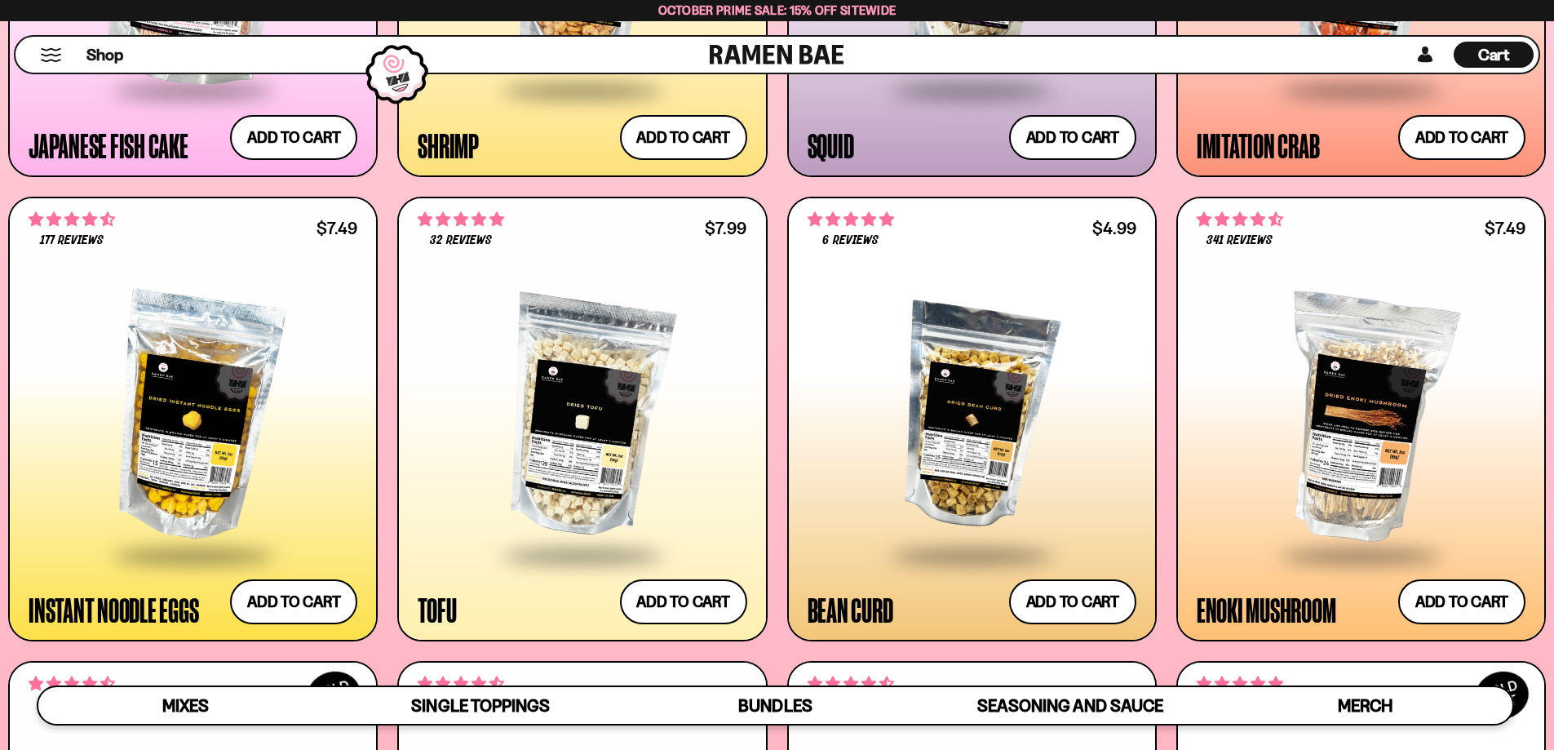
scroll to position [2148, 0]
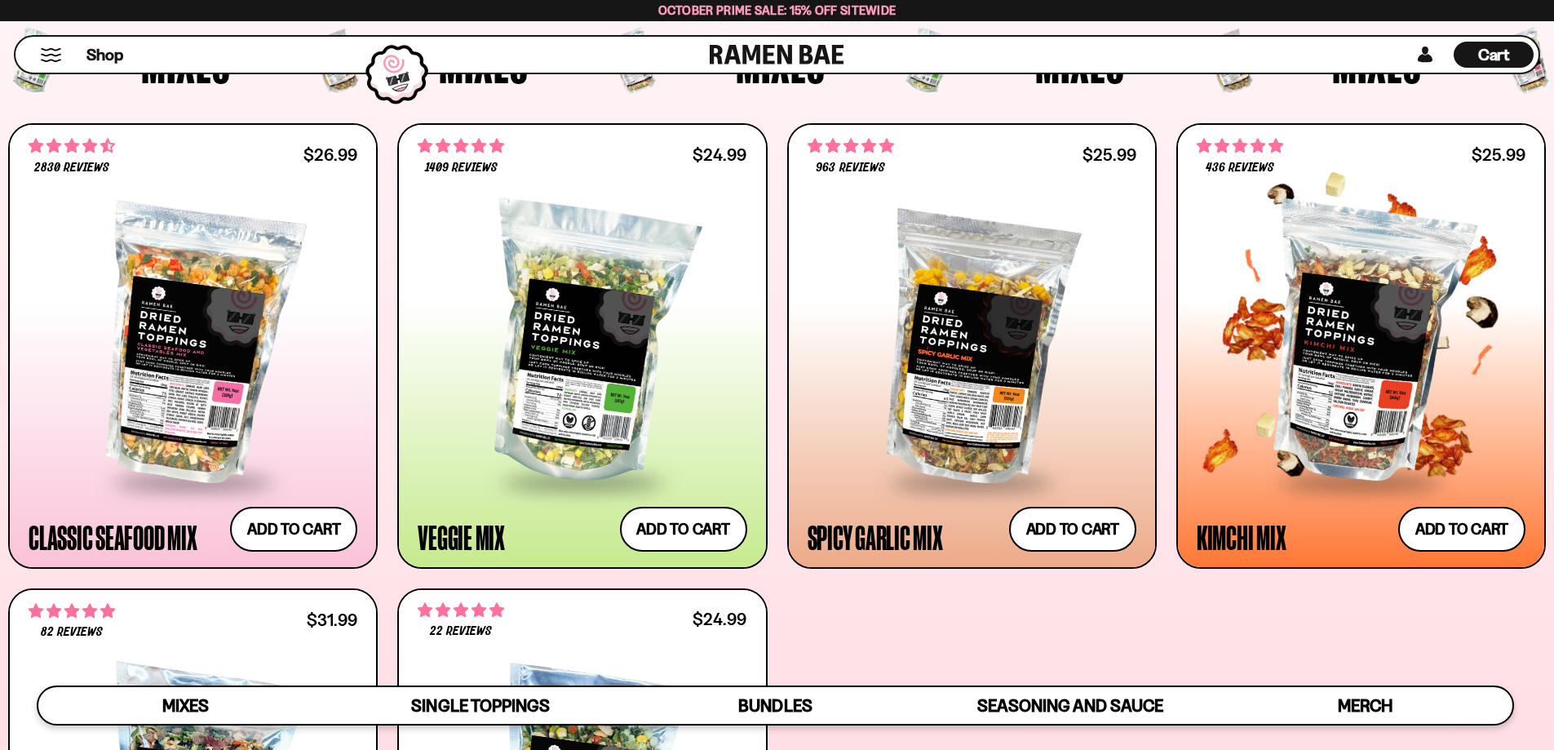
scroll to position [597, 0]
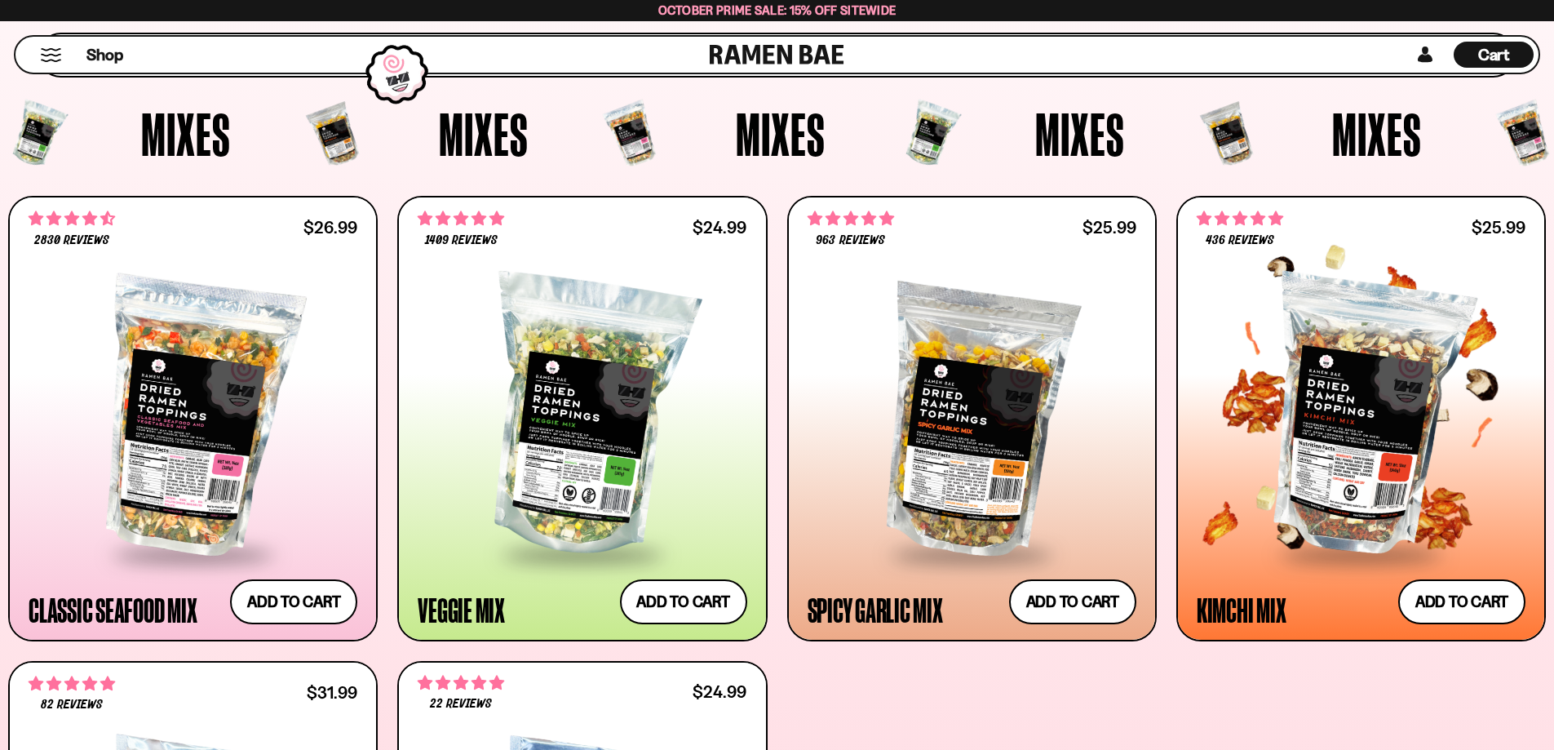
click at [1405, 418] on div at bounding box center [1361, 417] width 329 height 273
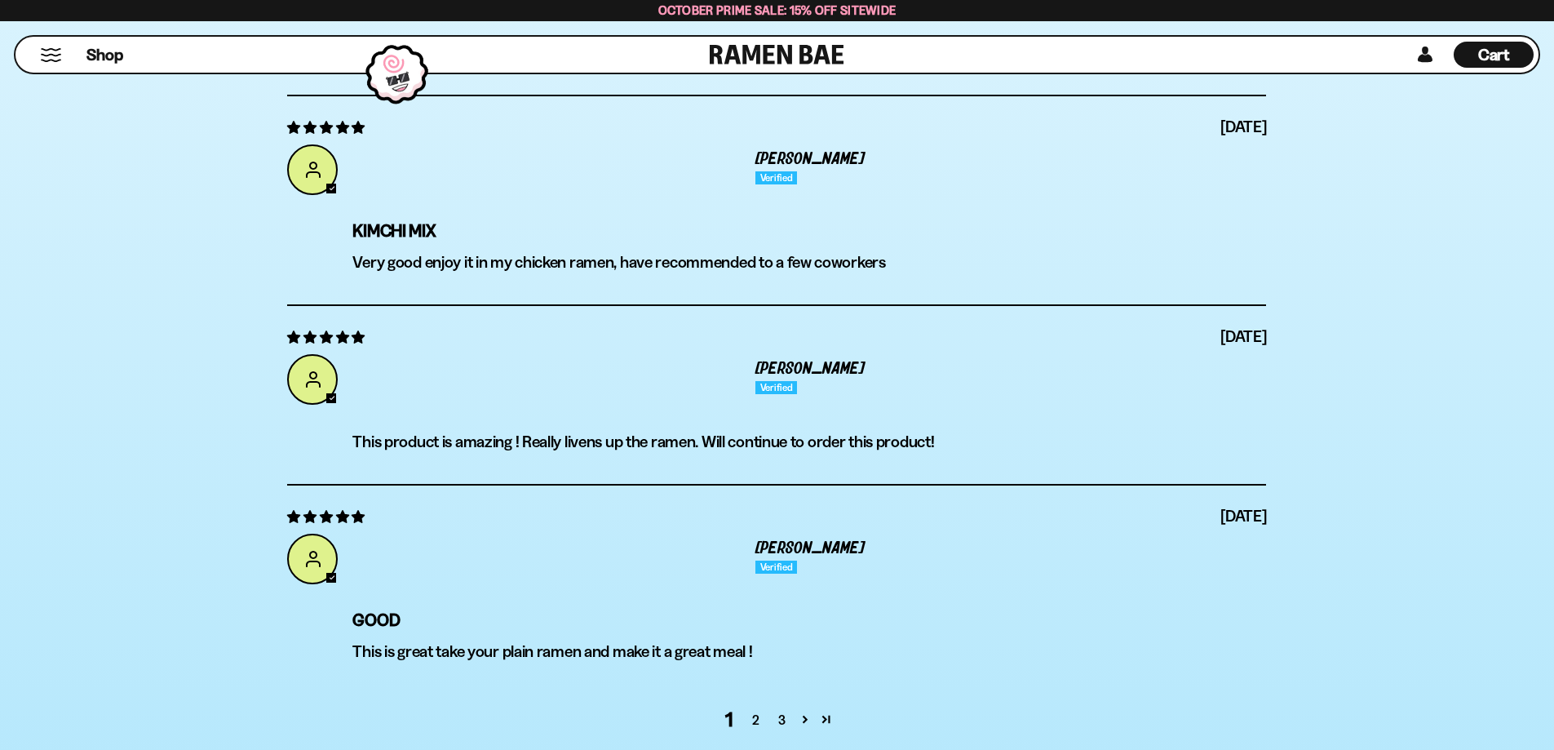
scroll to position [6854, 0]
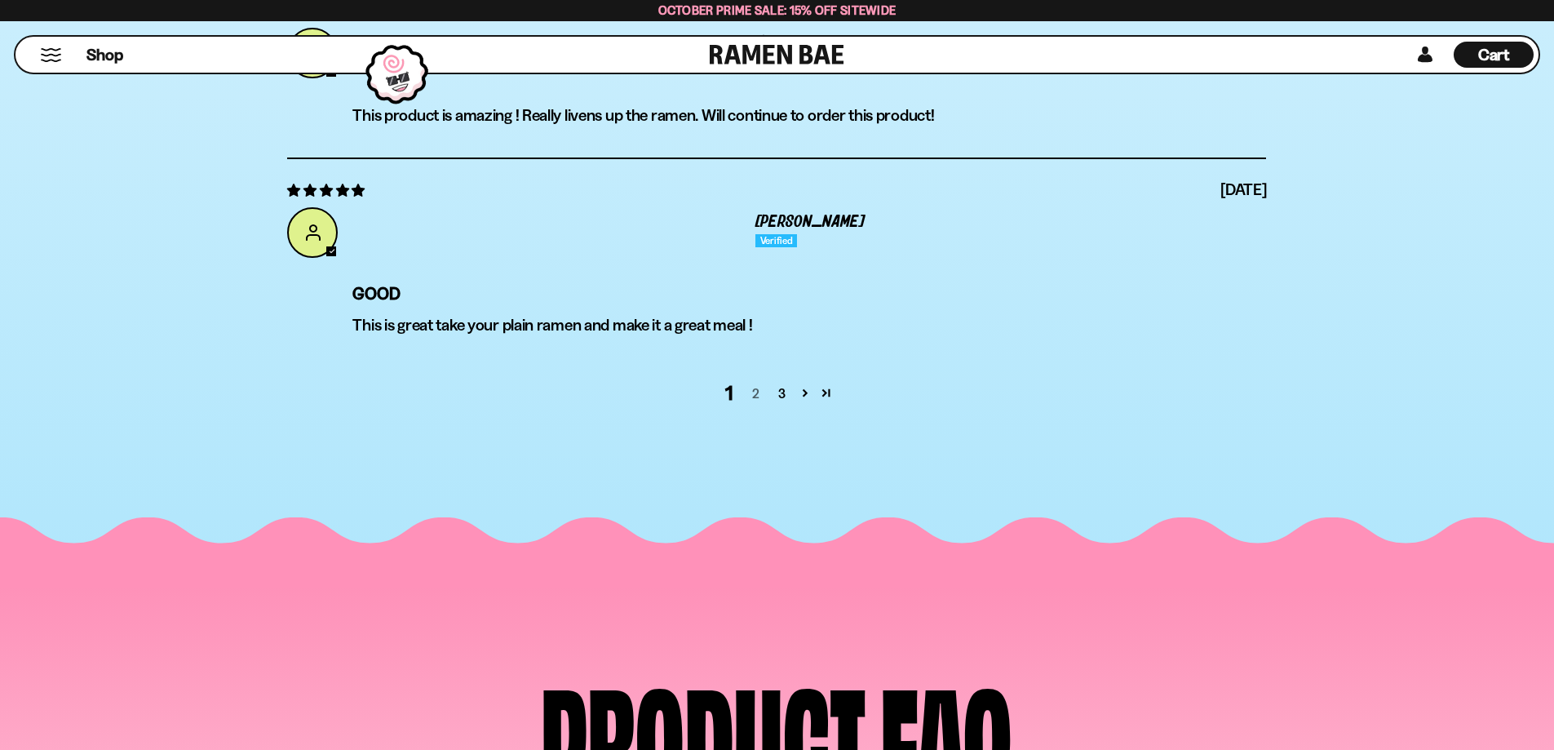
click at [762, 400] on link "2" at bounding box center [756, 394] width 26 height 20
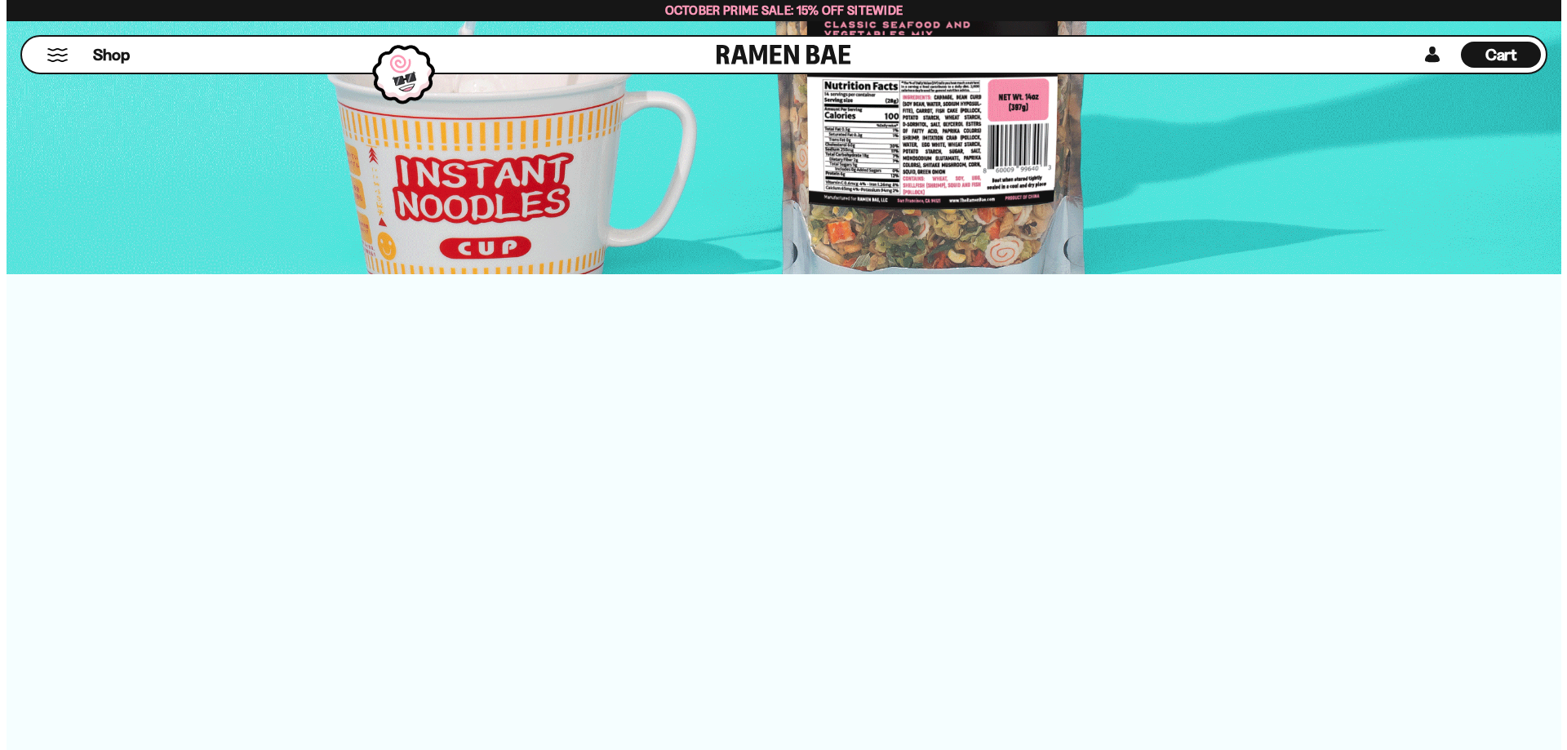
scroll to position [296, 0]
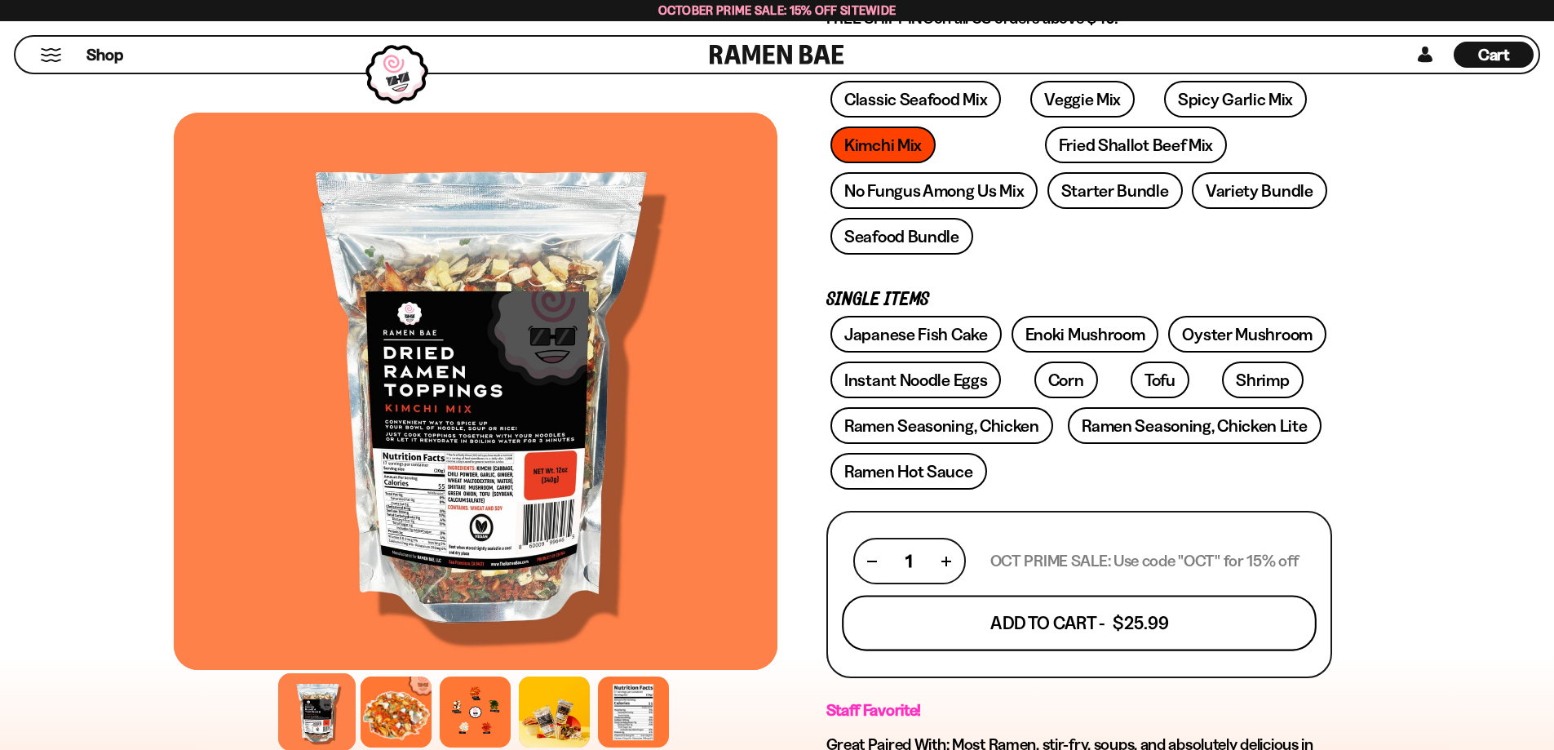
click at [1151, 608] on button "Add To Cart - $25.99" at bounding box center [1079, 623] width 475 height 55
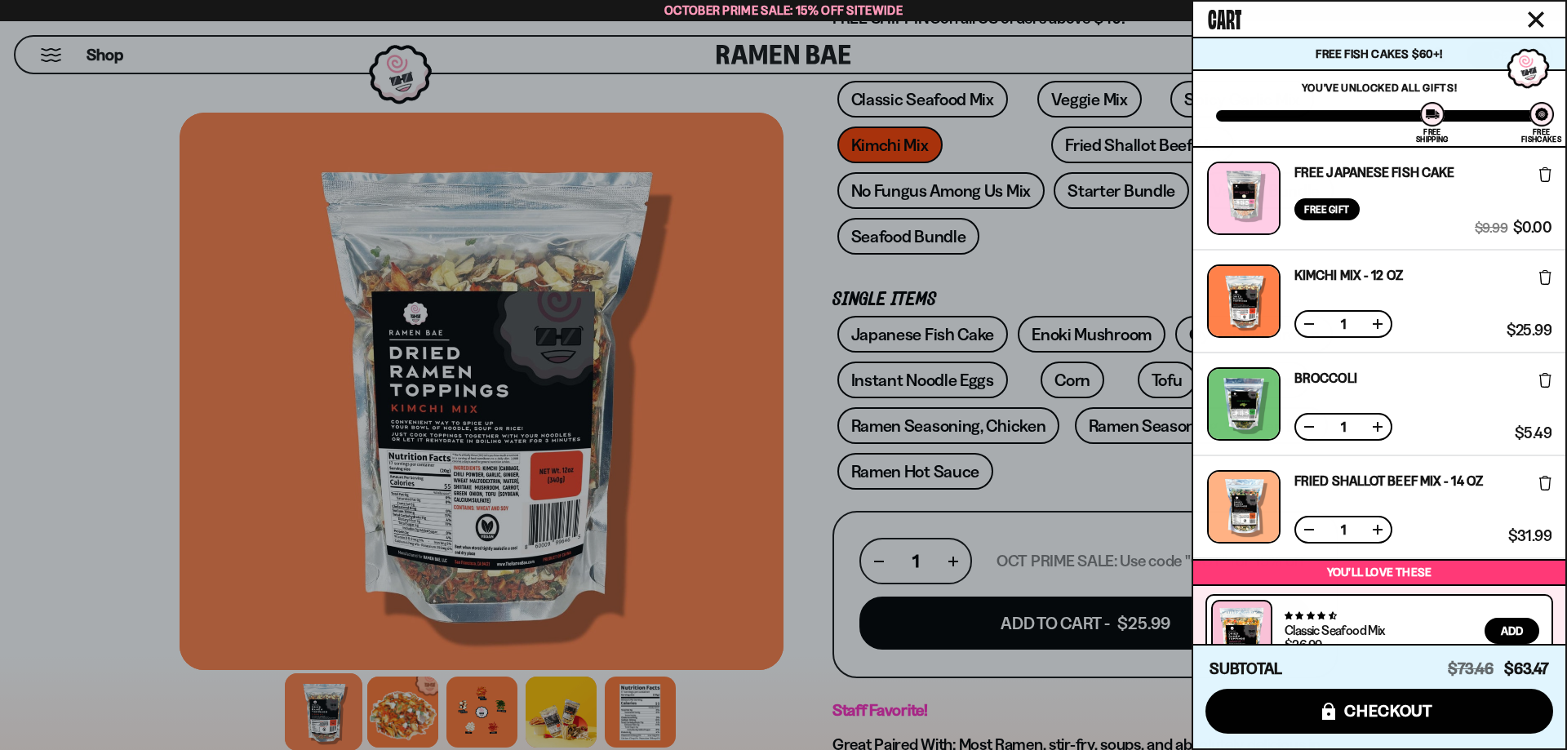
scroll to position [196, 0]
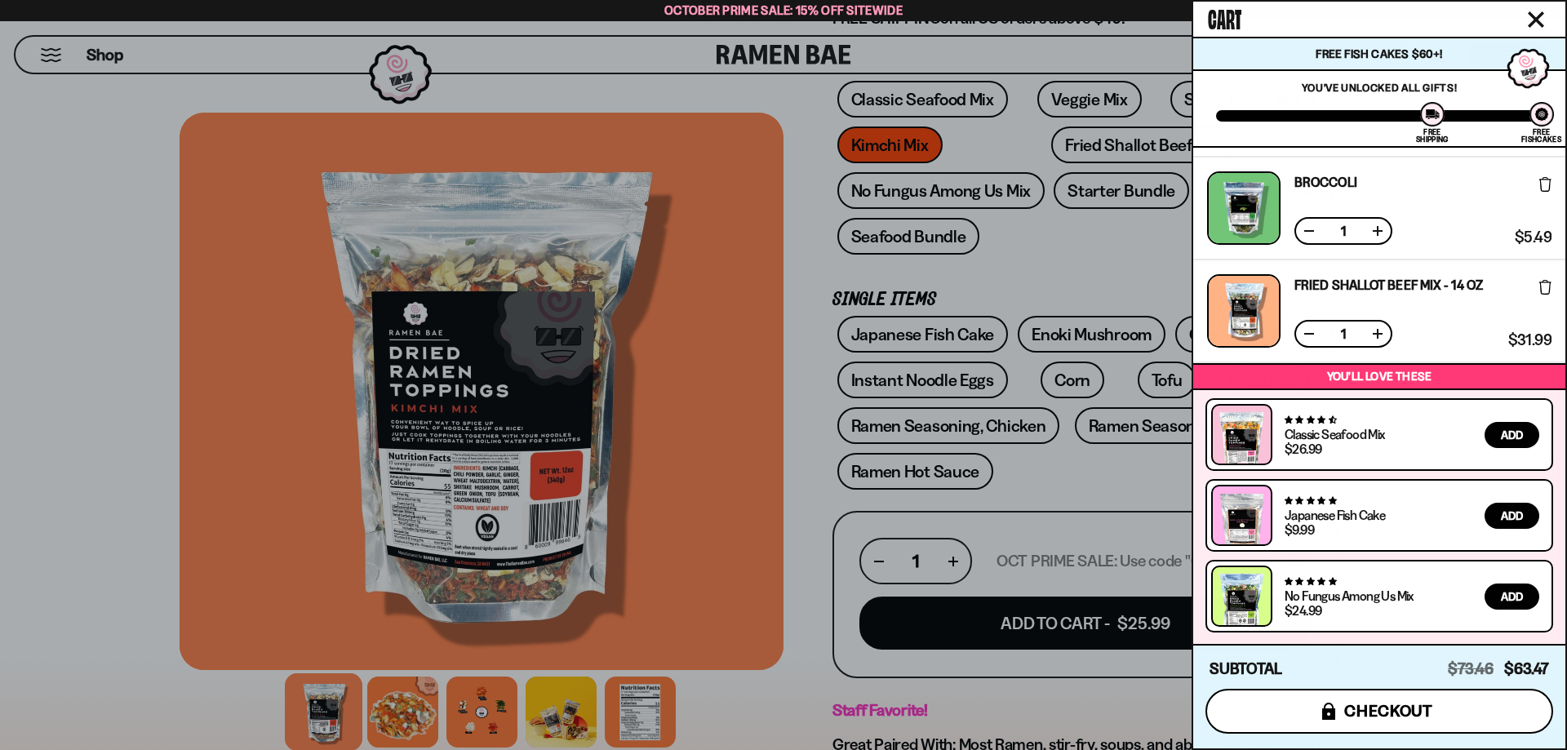
click at [1417, 712] on span "checkout" at bounding box center [1388, 711] width 89 height 18
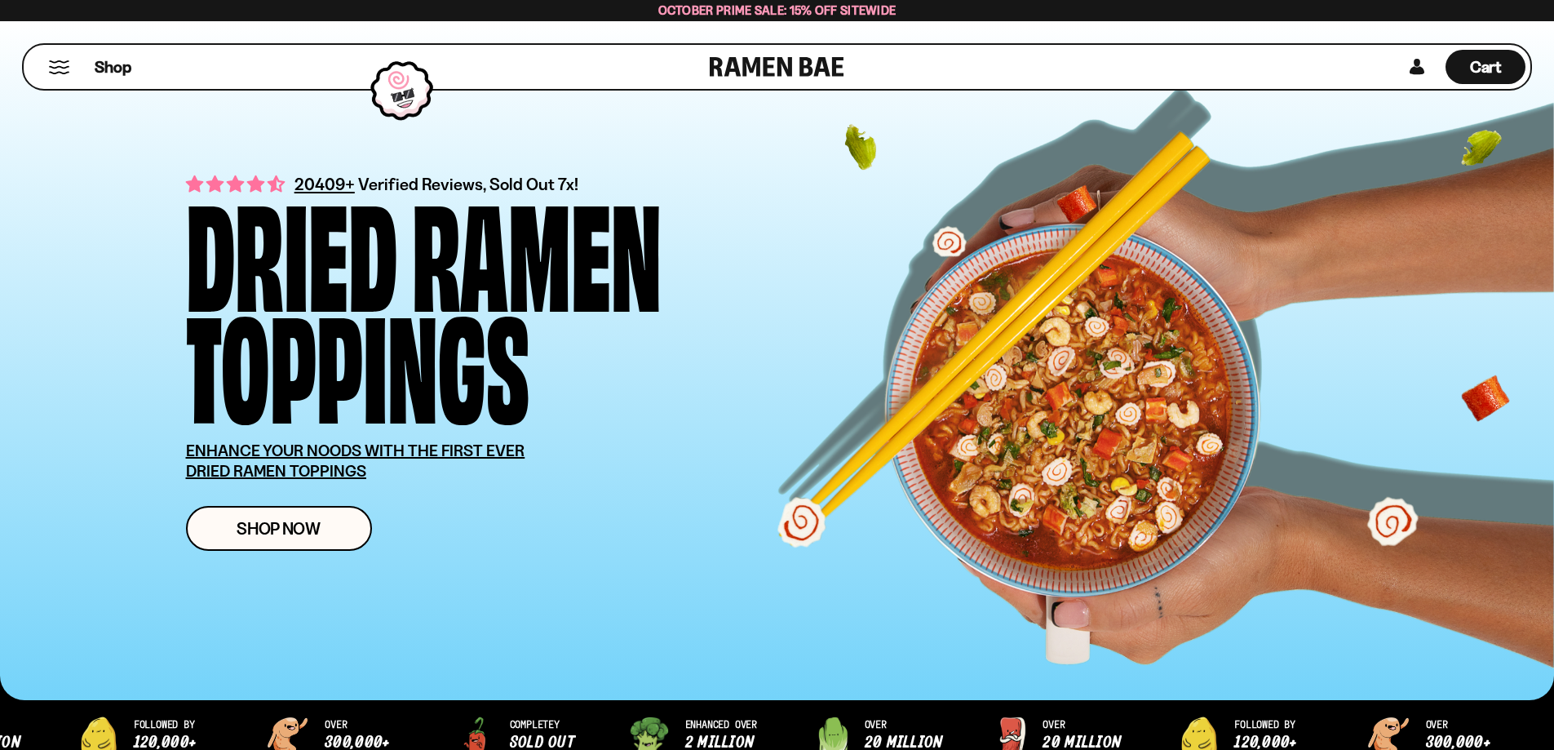
click at [787, 6] on span "October Prime Sale: 15% off Sitewide" at bounding box center [778, 10] width 238 height 16
click at [777, 3] on span "October Prime Sale: 15% off Sitewide" at bounding box center [778, 10] width 238 height 16
click at [105, 58] on span "Shop" at bounding box center [113, 67] width 40 height 24
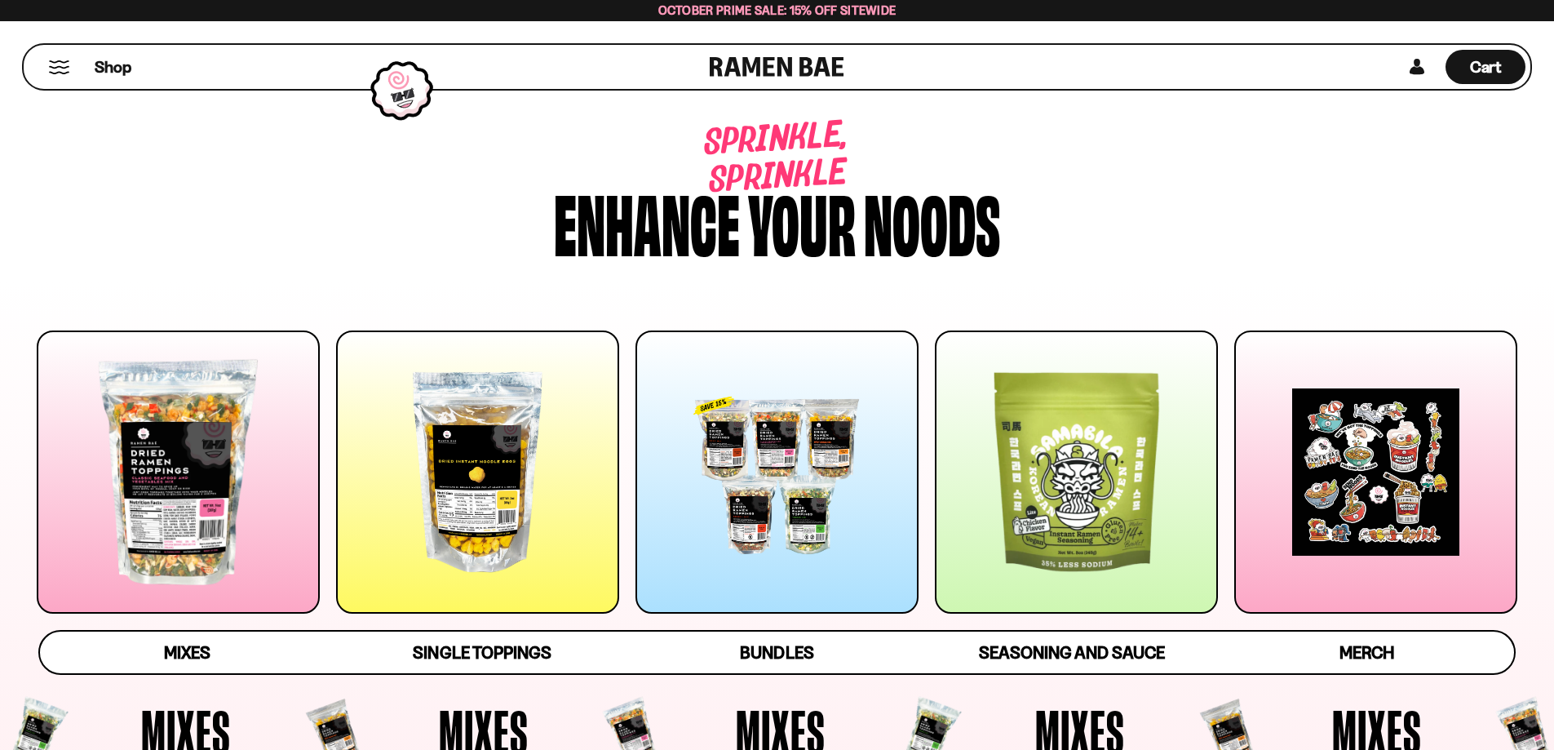
click at [409, 95] on div at bounding box center [401, 90] width 79 height 77
click at [755, 14] on span "October Prime Sale: 15% off Sitewide" at bounding box center [778, 10] width 238 height 16
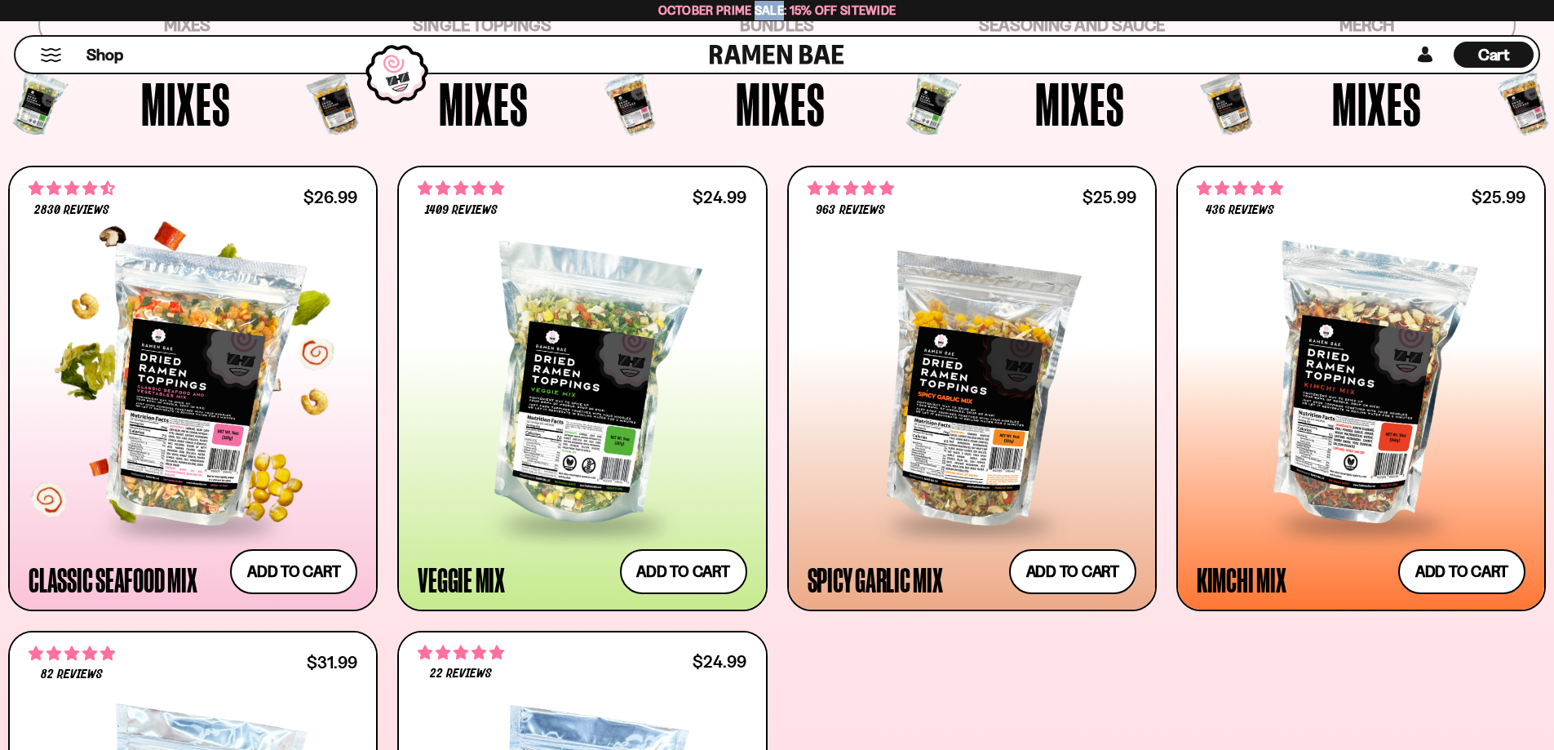
scroll to position [653, 0]
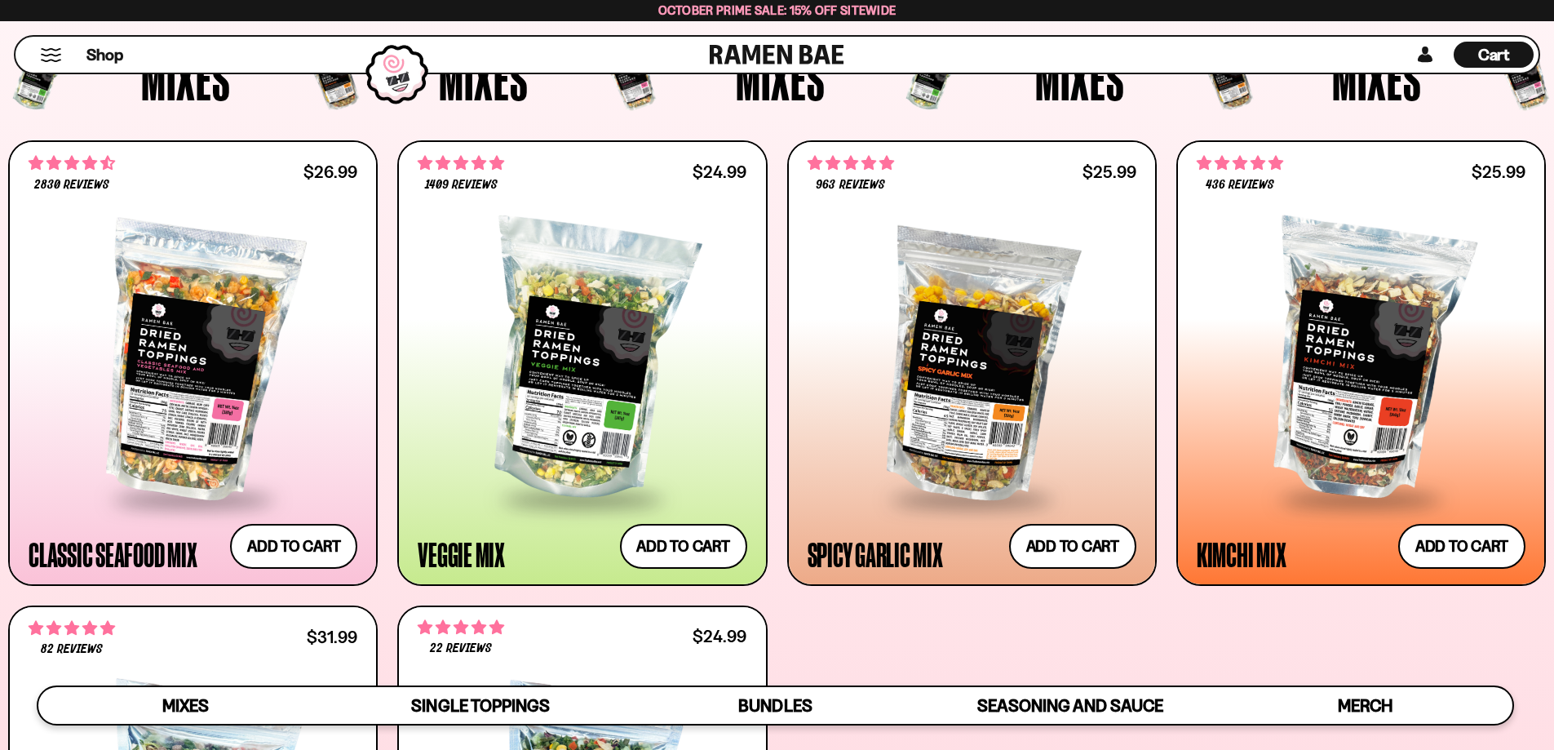
click at [1484, 57] on span "Cart" at bounding box center [1495, 55] width 32 height 20
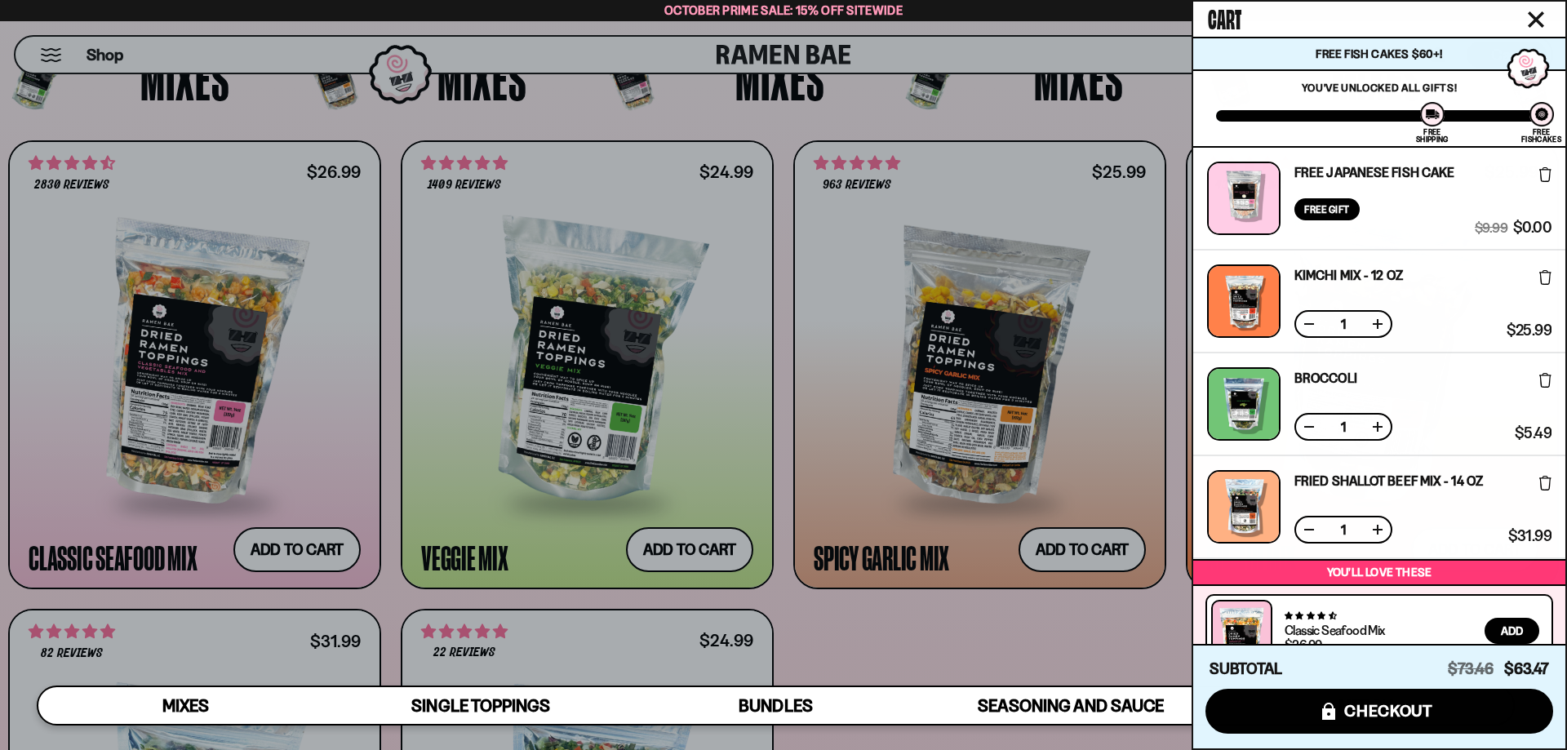
scroll to position [196, 0]
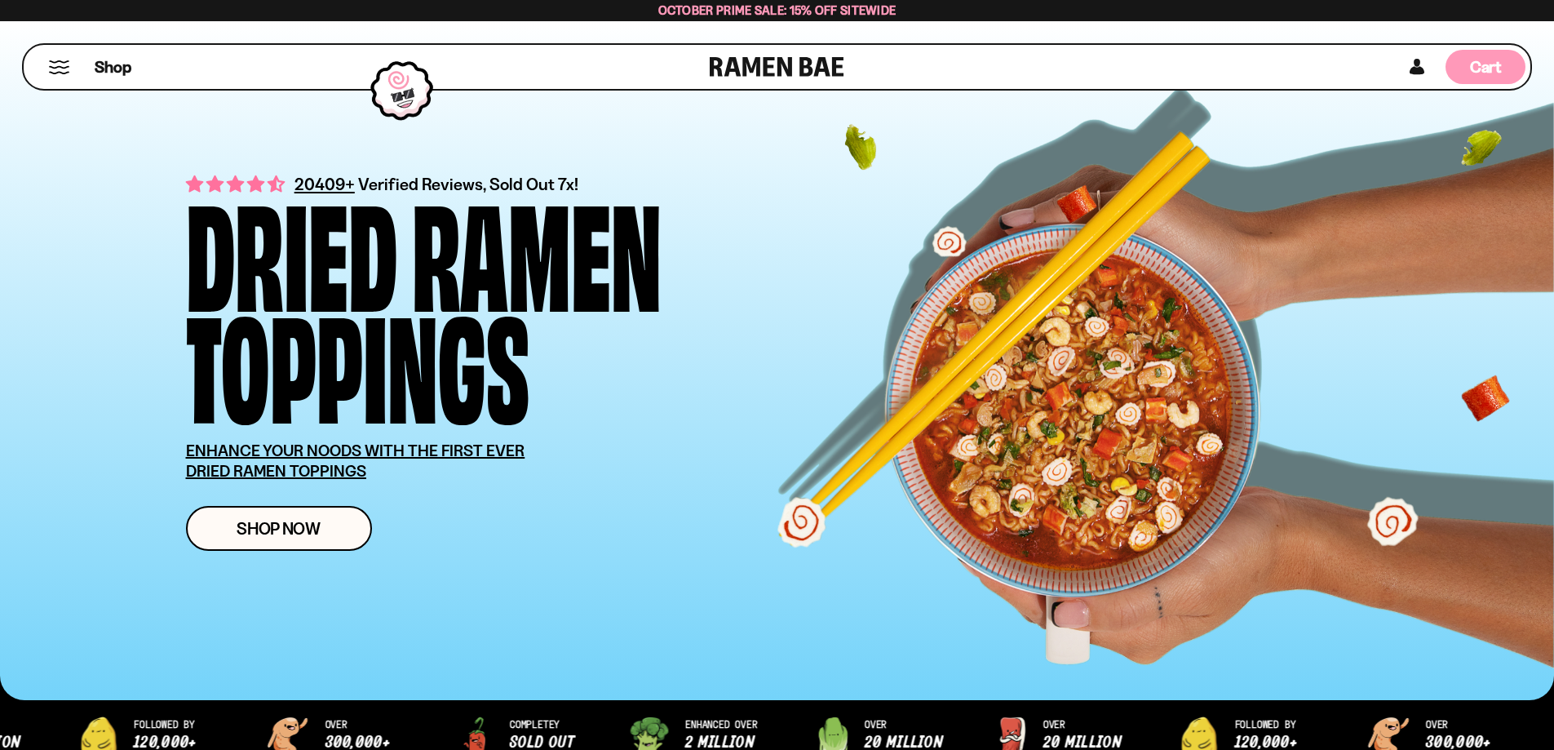
click at [1483, 75] on span "Cart" at bounding box center [1486, 67] width 32 height 20
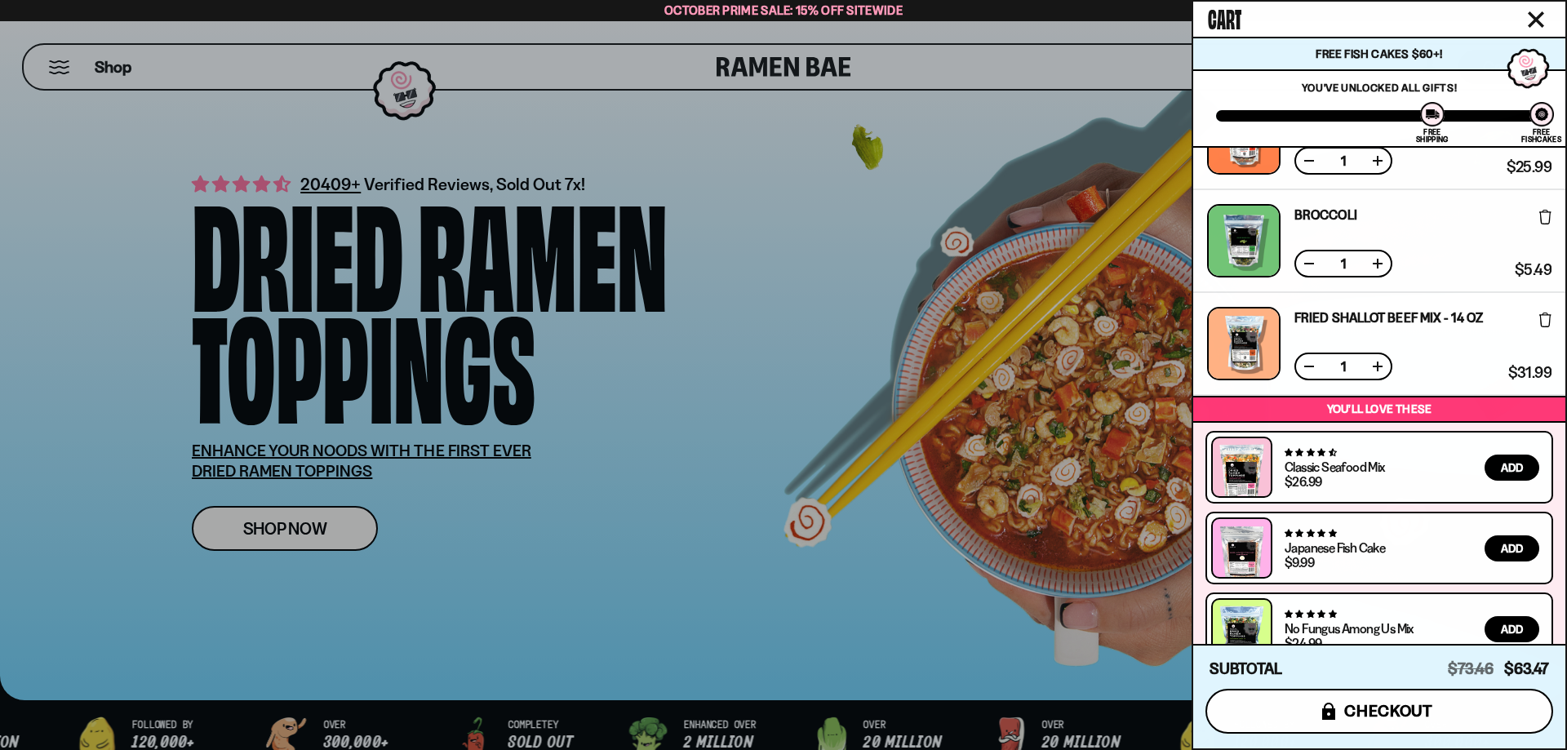
scroll to position [196, 0]
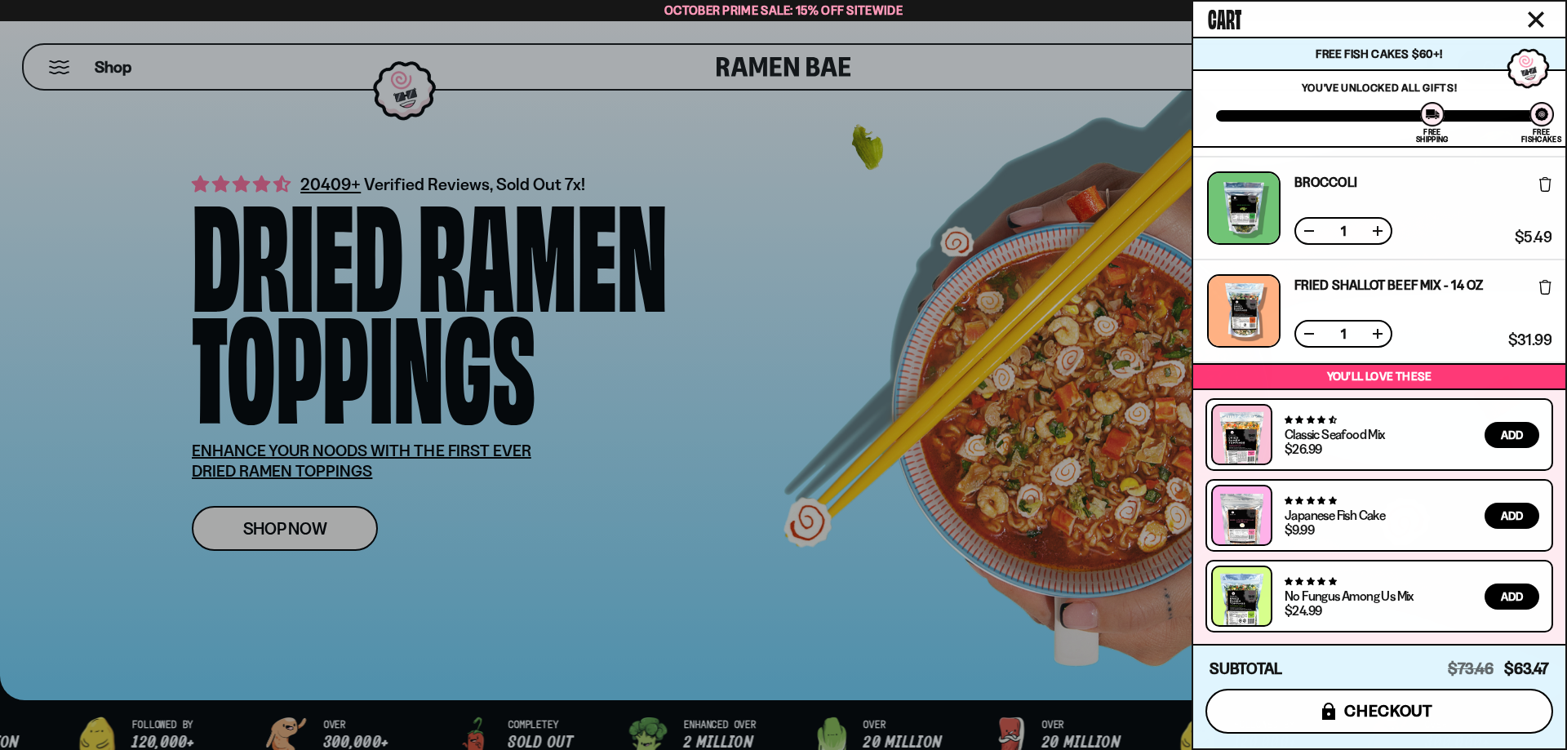
click at [1426, 703] on span "checkout" at bounding box center [1388, 711] width 89 height 18
